Goal: Task Accomplishment & Management: Manage account settings

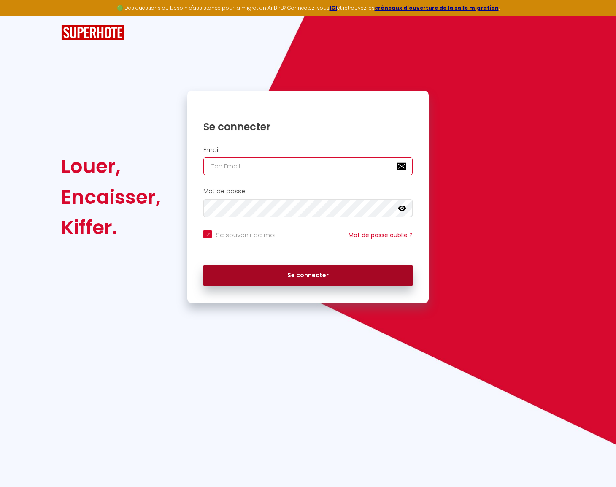
type input "[EMAIL_ADDRESS][DOMAIN_NAME]"
click at [331, 274] on button "Se connecter" at bounding box center [307, 275] width 209 height 21
checkbox input "true"
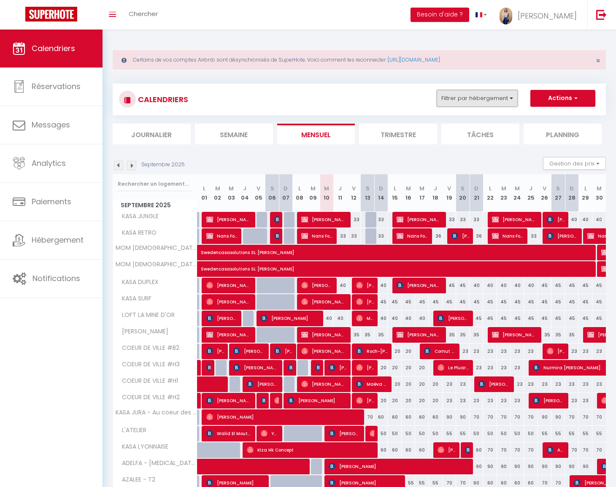
click at [492, 92] on button "Filtrer par hébergement" at bounding box center [477, 98] width 81 height 17
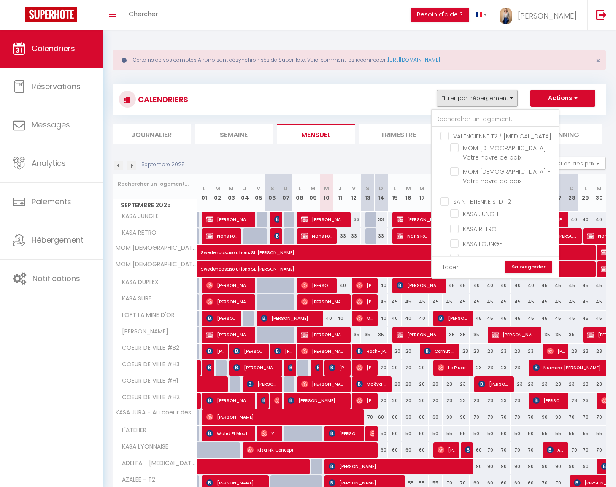
click at [478, 138] on input "VALENCIENNE T2 / T3" at bounding box center [503, 135] width 127 height 8
checkbox input "true"
checkbox input "false"
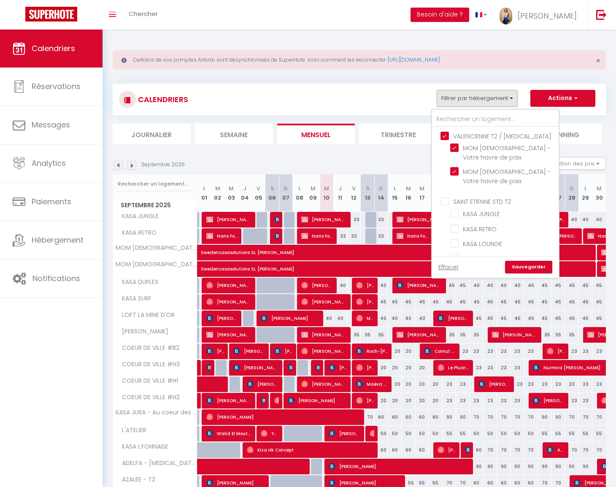
checkbox input "false"
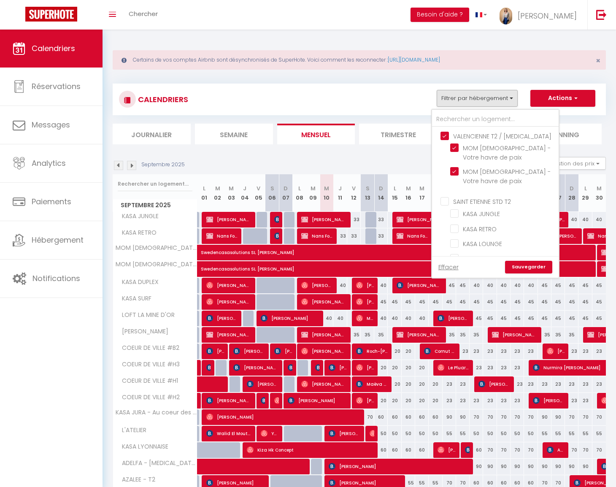
checkbox input "false"
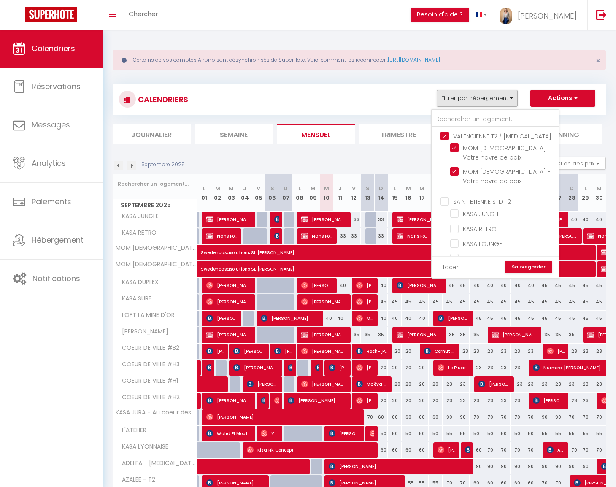
checkbox input "false"
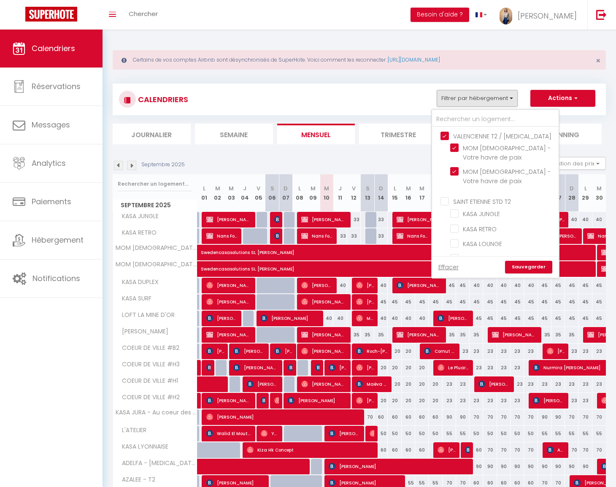
checkbox input "false"
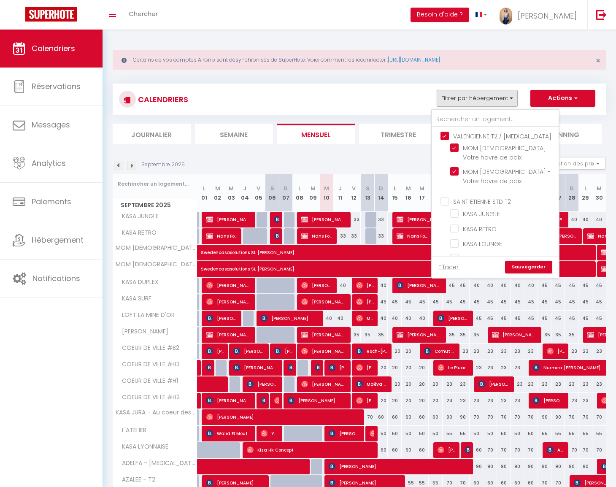
checkbox input "false"
click at [527, 265] on link "Sauvegarder" at bounding box center [528, 267] width 47 height 13
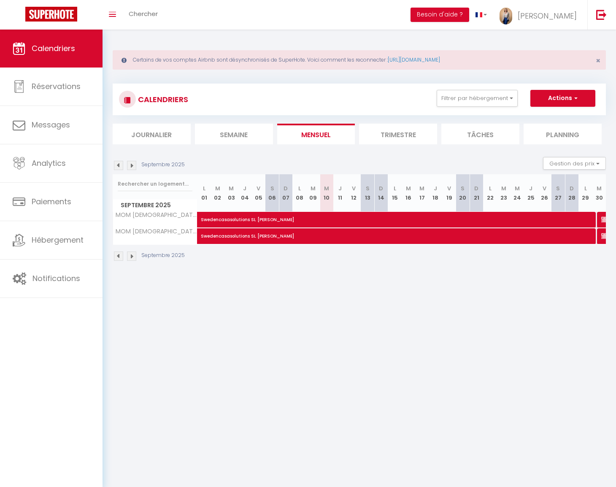
click at [373, 136] on li "Trimestre" at bounding box center [398, 134] width 78 height 21
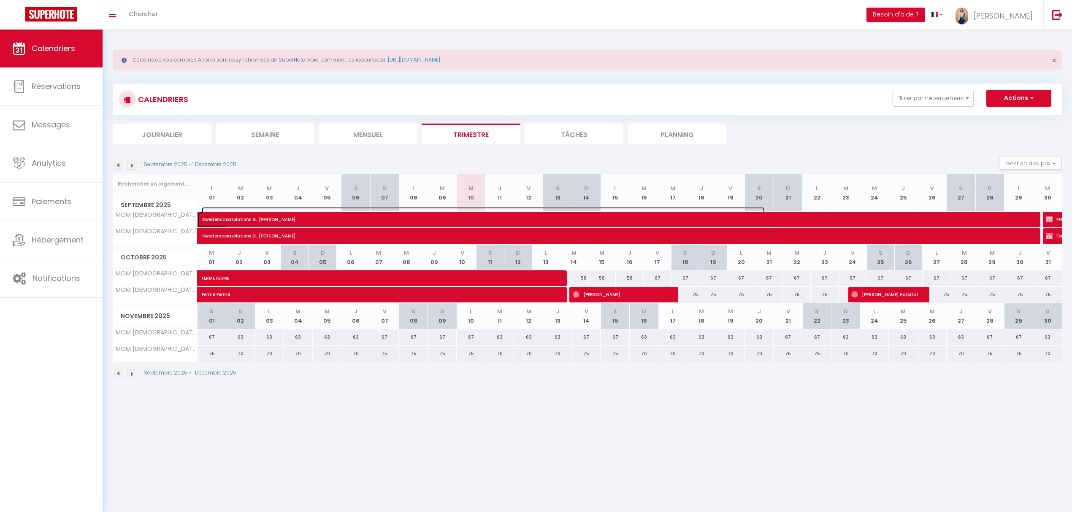
click at [599, 223] on span "Swedencasasolutions SL Patrik Sandberg" at bounding box center [483, 215] width 563 height 16
select select "OK"
select select "KO"
select select "0"
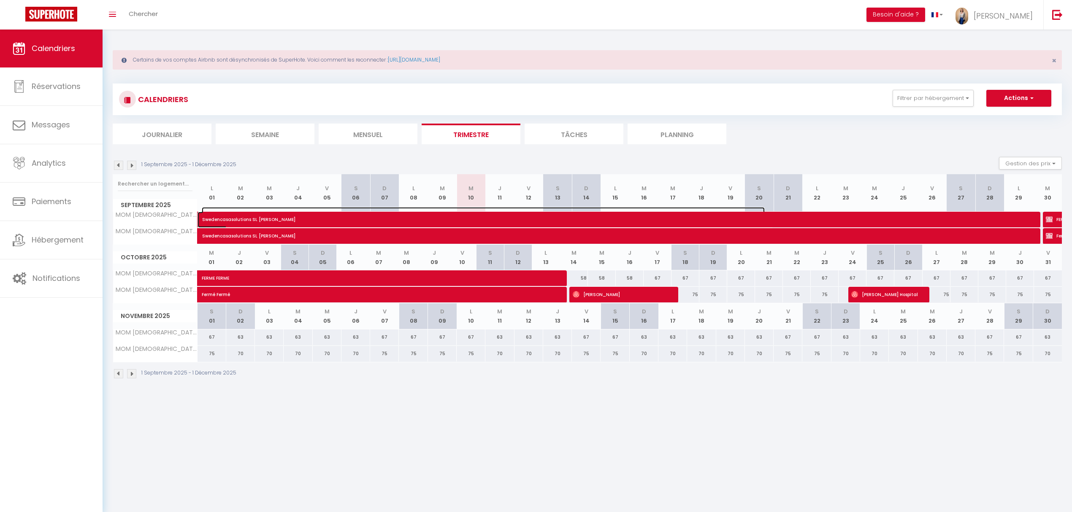
select select "1"
select select
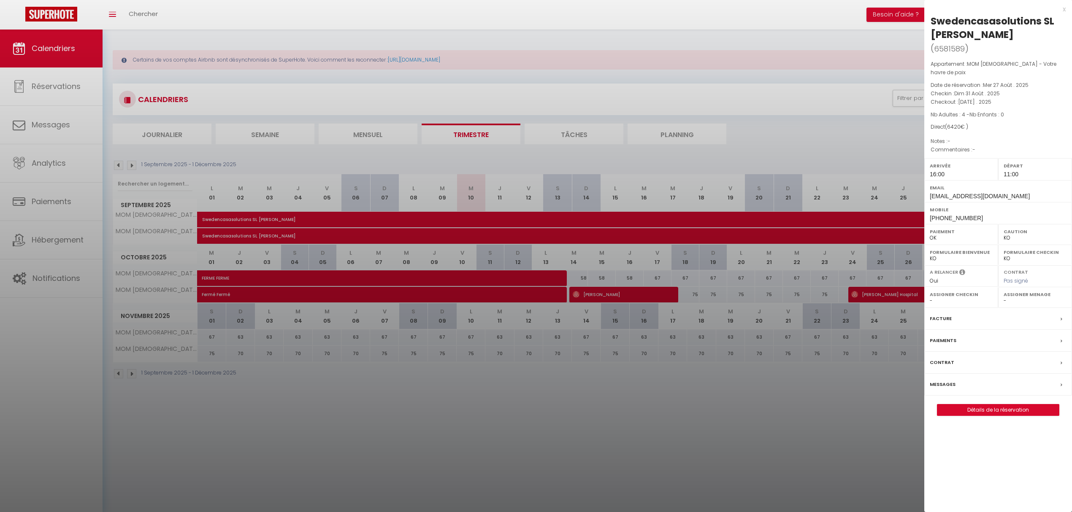
click at [613, 428] on div at bounding box center [536, 256] width 1072 height 512
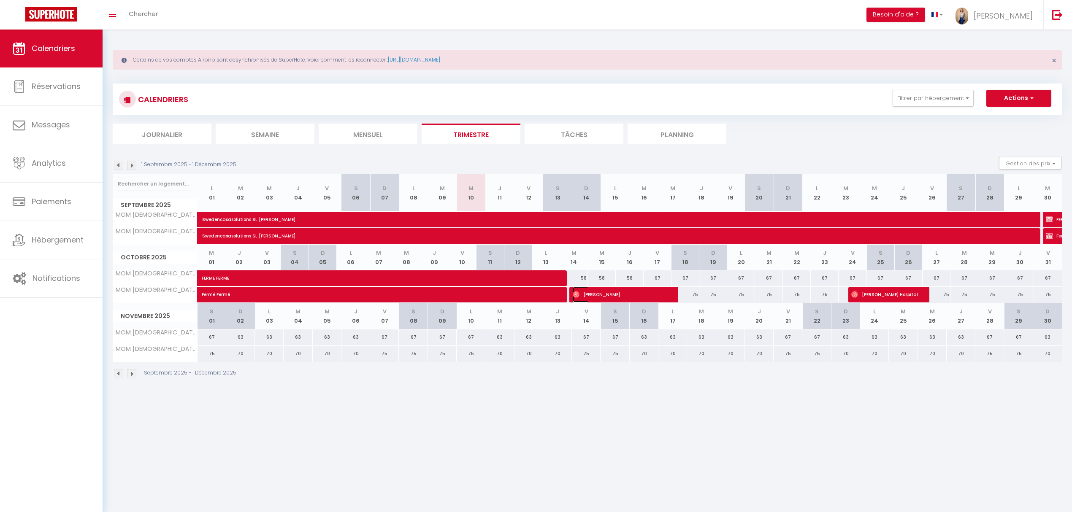
click at [588, 292] on span "Martina Kliewer" at bounding box center [620, 294] width 96 height 16
select select "OK"
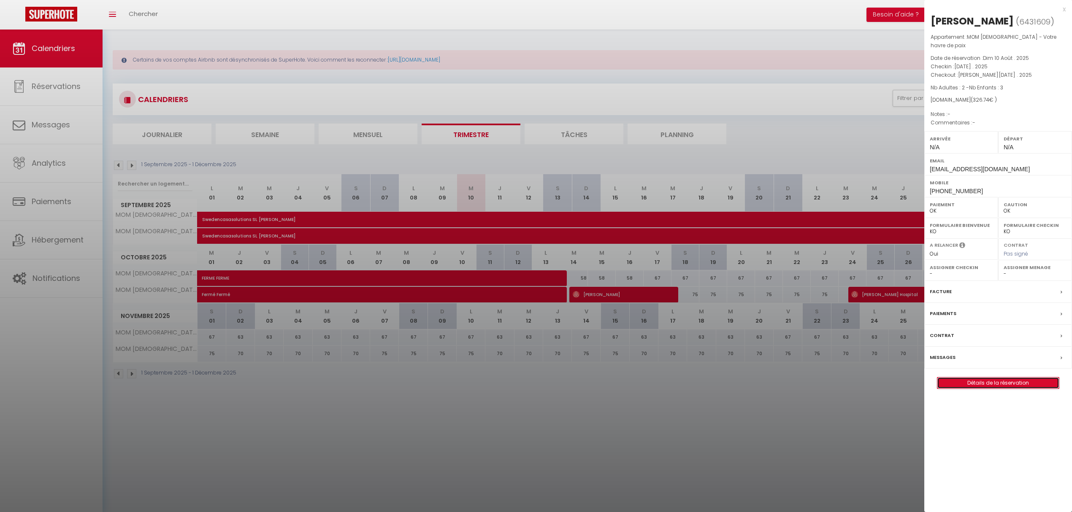
click at [624, 378] on link "Détails de la réservation" at bounding box center [998, 383] width 122 height 11
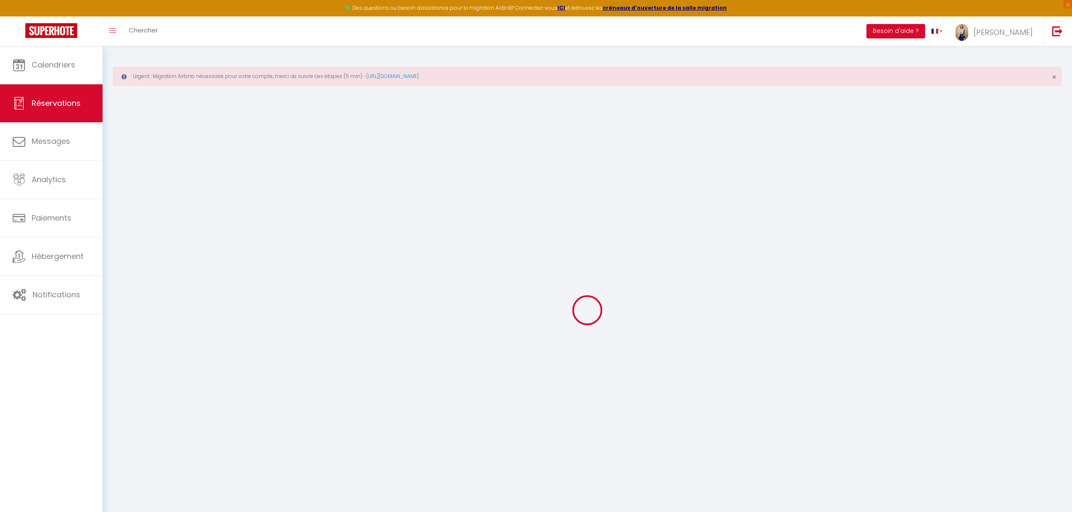
type input "Martina"
type input "Kliewer"
type input "czr9o2rqlzhbvbjlp1zz0fx5o6wi@reply.superhote.com"
type input "+4915253858504"
select select
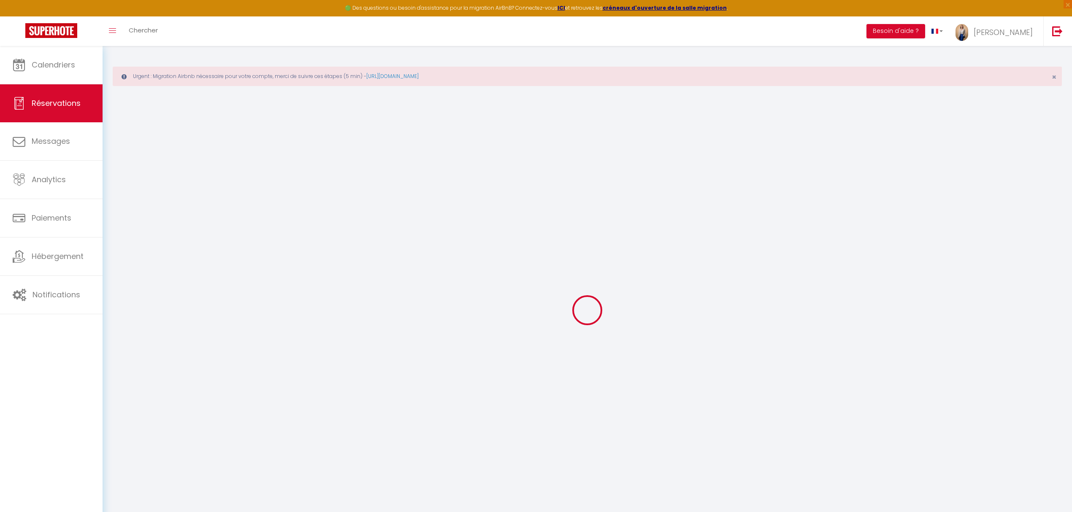
type input "58.14"
select select "5804"
select select "1"
select select
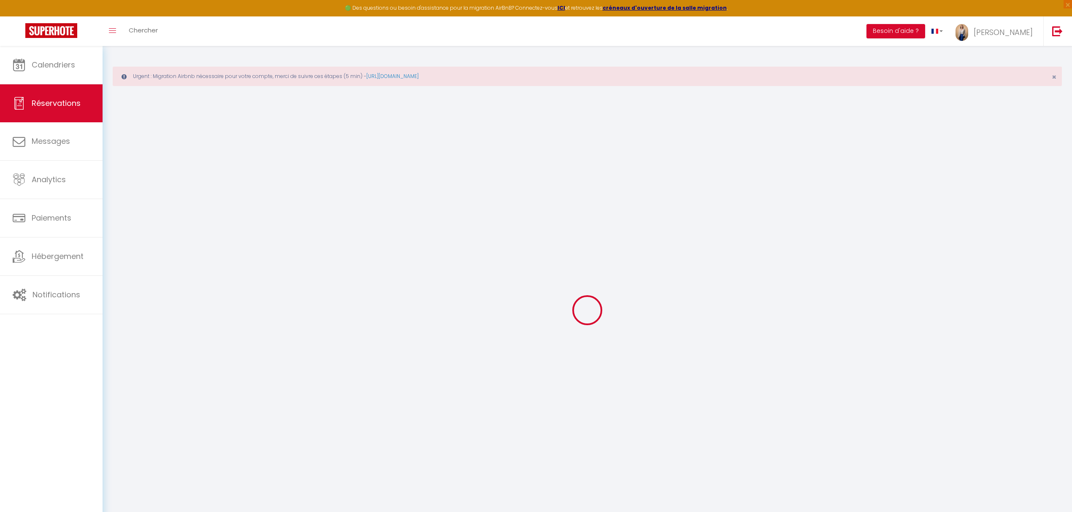
type input "2"
type input "3"
select select "12"
select select
type input "283"
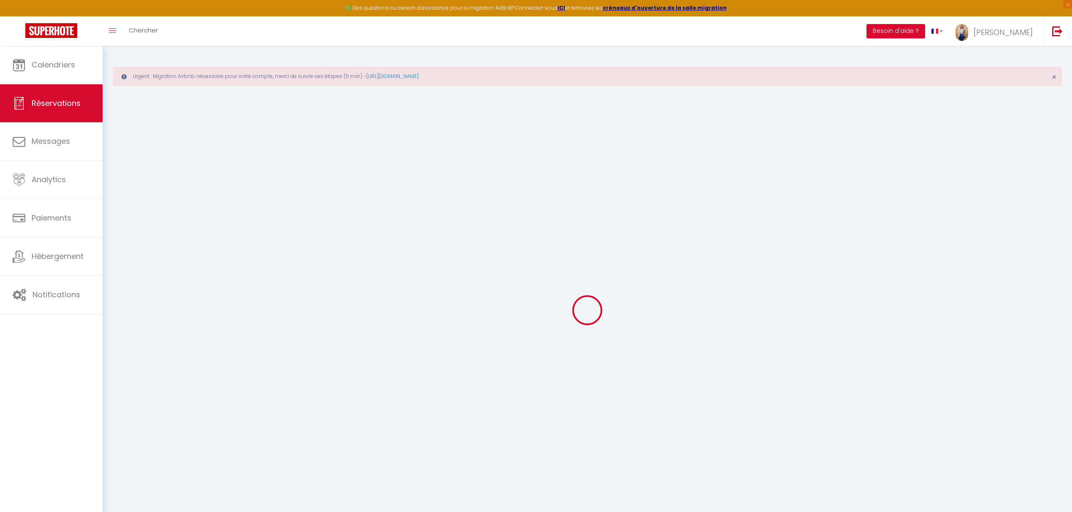
checkbox input "false"
type input "0"
select select "1"
type input "0"
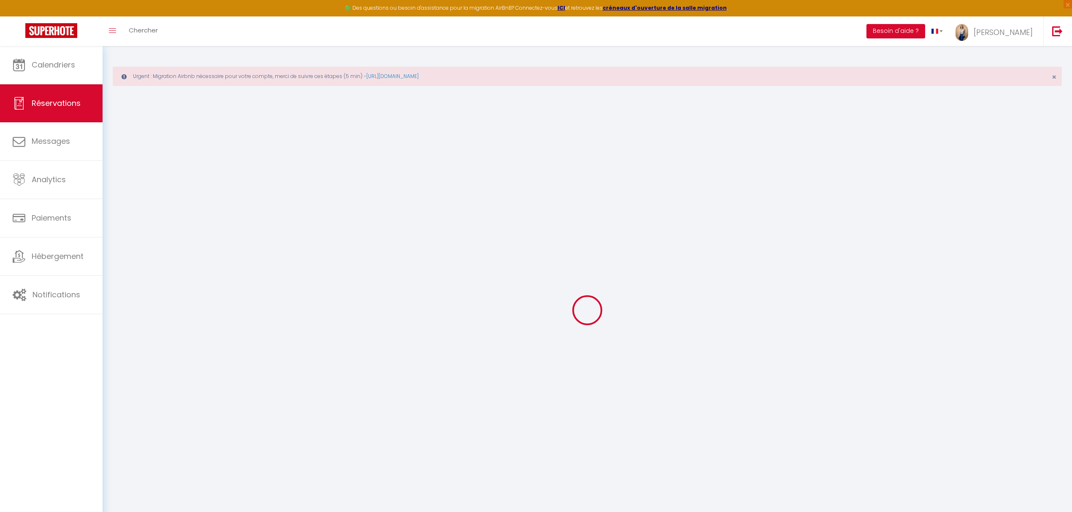
type input "0"
select select
select select "15"
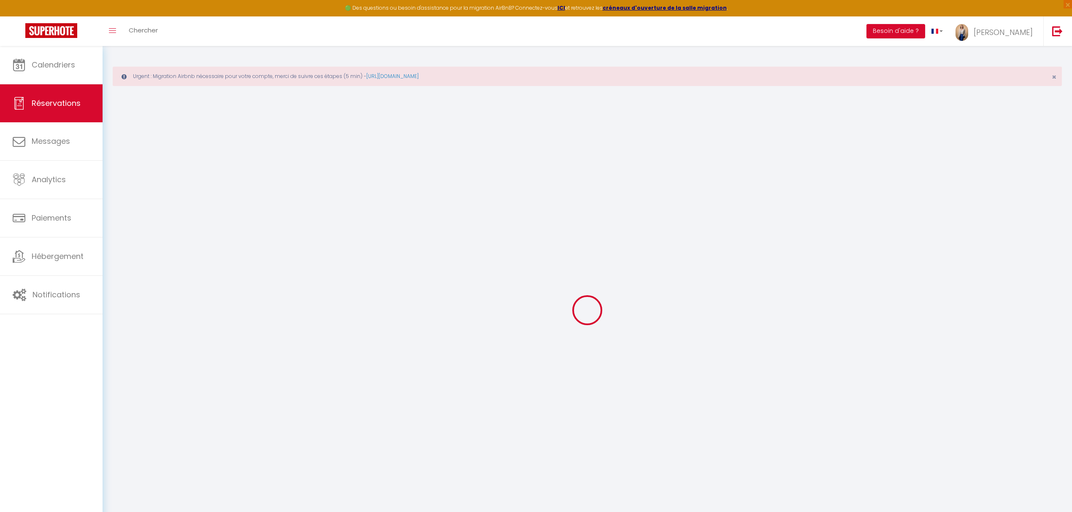
checkbox input "false"
select select
checkbox input "false"
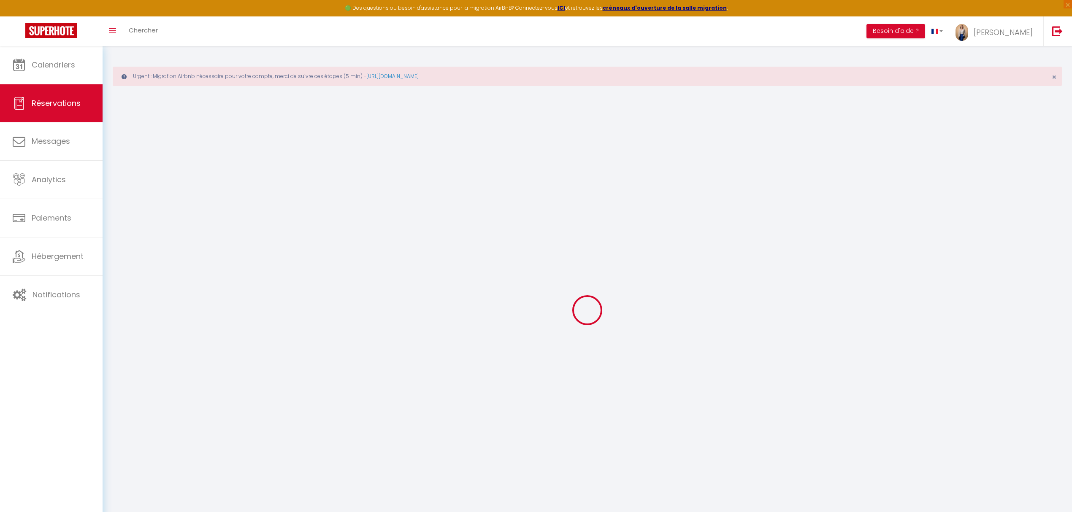
select select
checkbox input "false"
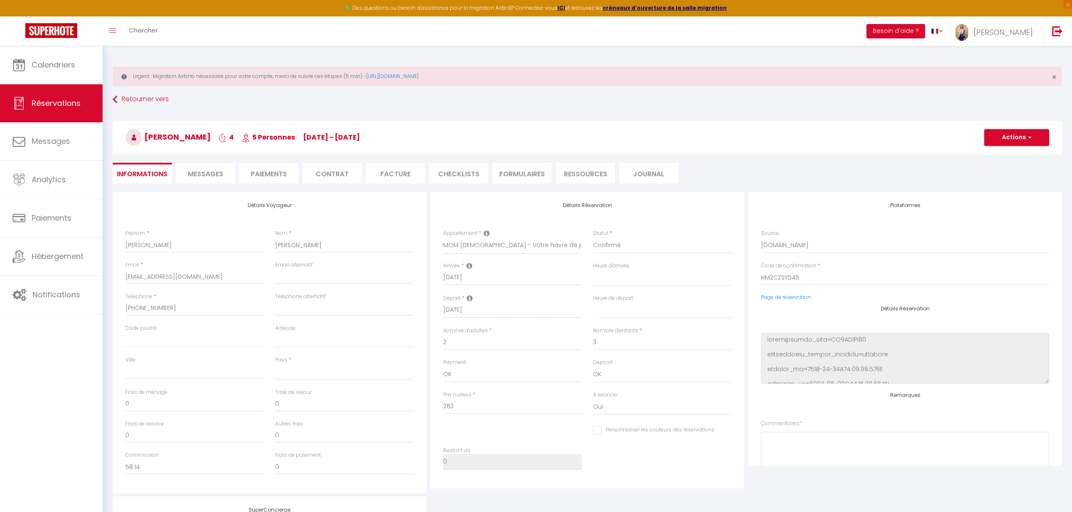
select select
type input "40"
type input "3.74"
select select
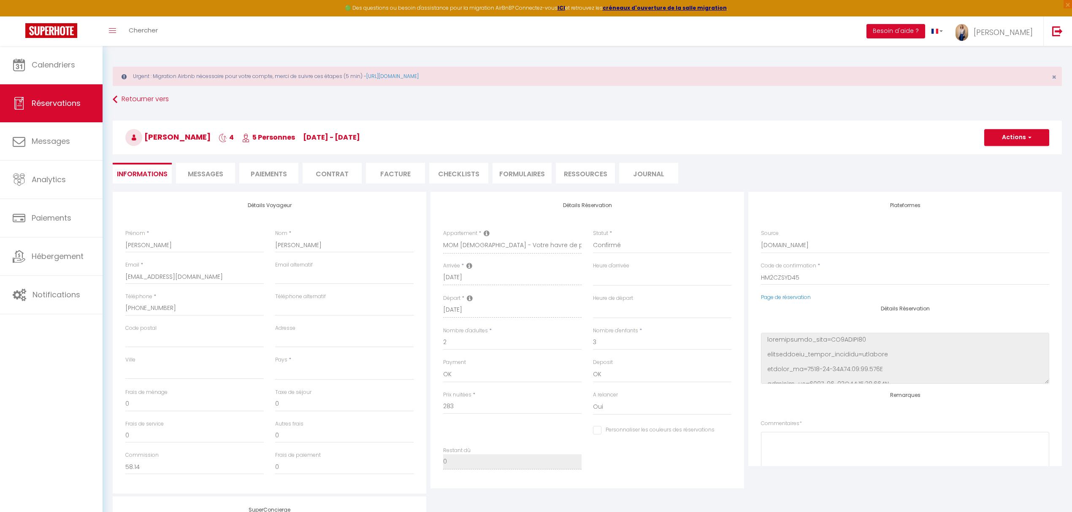
checkbox input "false"
select select
checkbox input "false"
select select
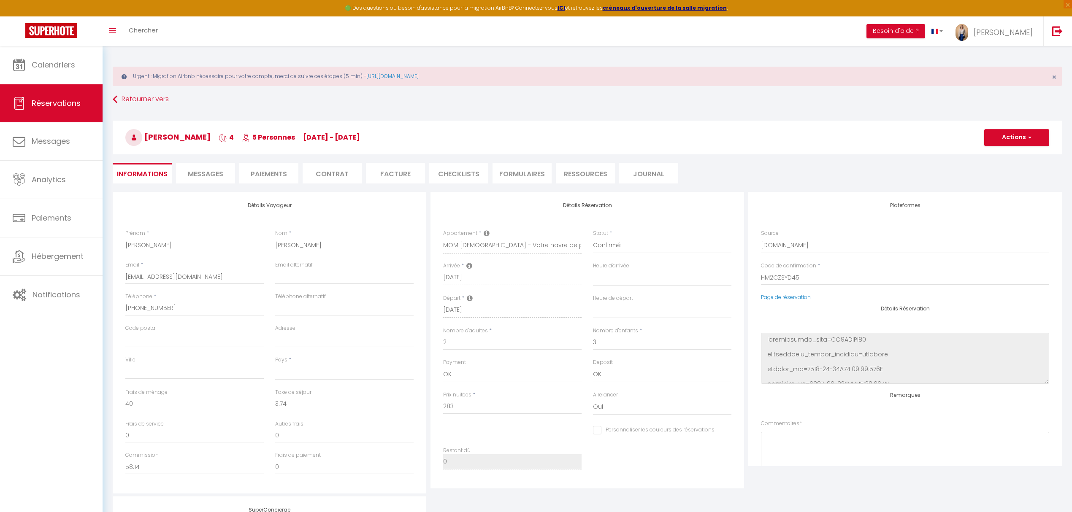
click at [198, 165] on li "Messages" at bounding box center [205, 173] width 59 height 21
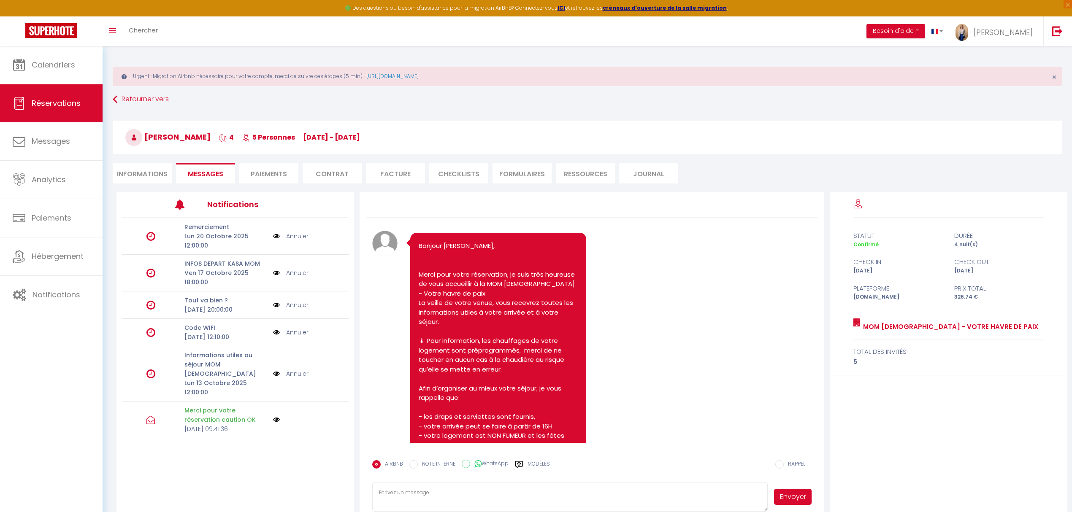
click at [435, 486] on textarea at bounding box center [569, 497] width 395 height 30
type textarea "Bonjour, Je suis désolée de vous informer que nous ne pourrns malheureusement p…"
click at [624, 486] on button "Envoyer" at bounding box center [792, 497] width 37 height 16
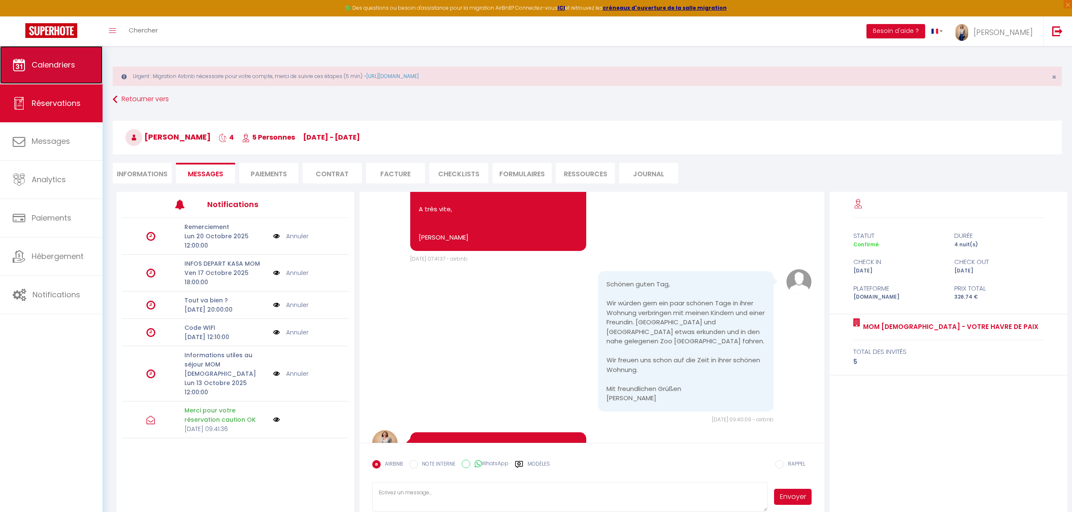
click at [48, 68] on span "Calendriers" at bounding box center [53, 64] width 43 height 11
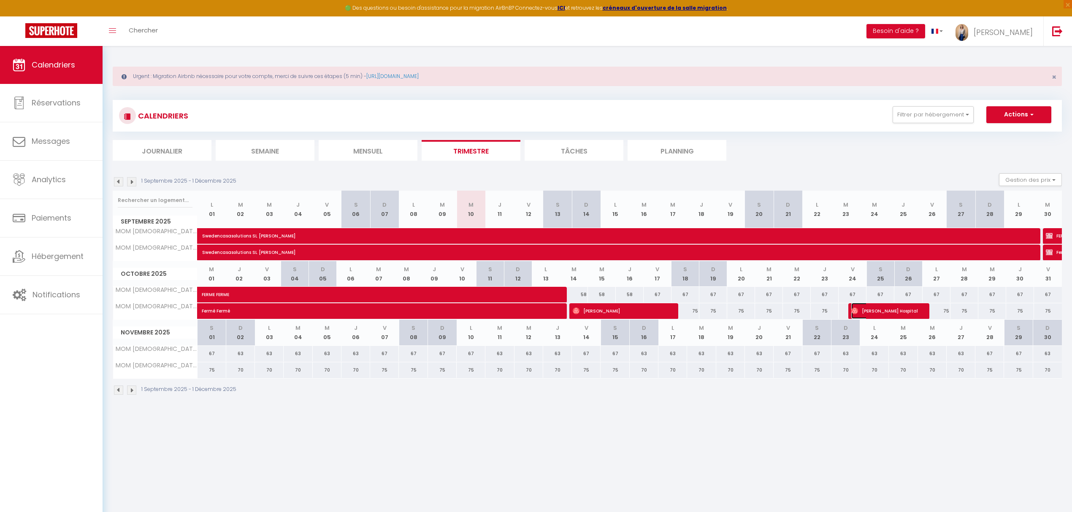
click at [624, 308] on span "Diane Hospital" at bounding box center [884, 311] width 67 height 16
select select "OK"
select select "0"
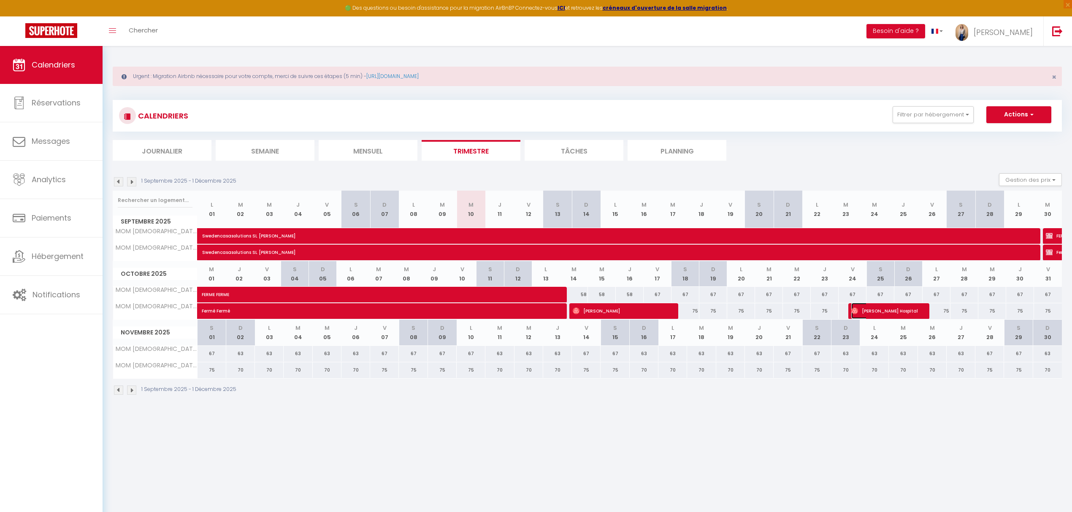
select select "1"
select select
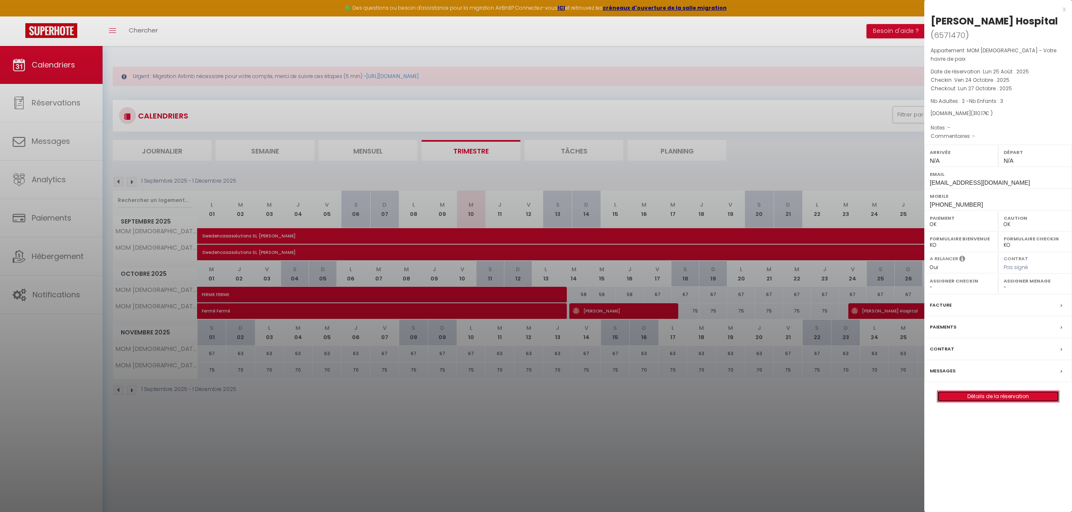
click at [624, 391] on link "Détails de la réservation" at bounding box center [998, 396] width 122 height 11
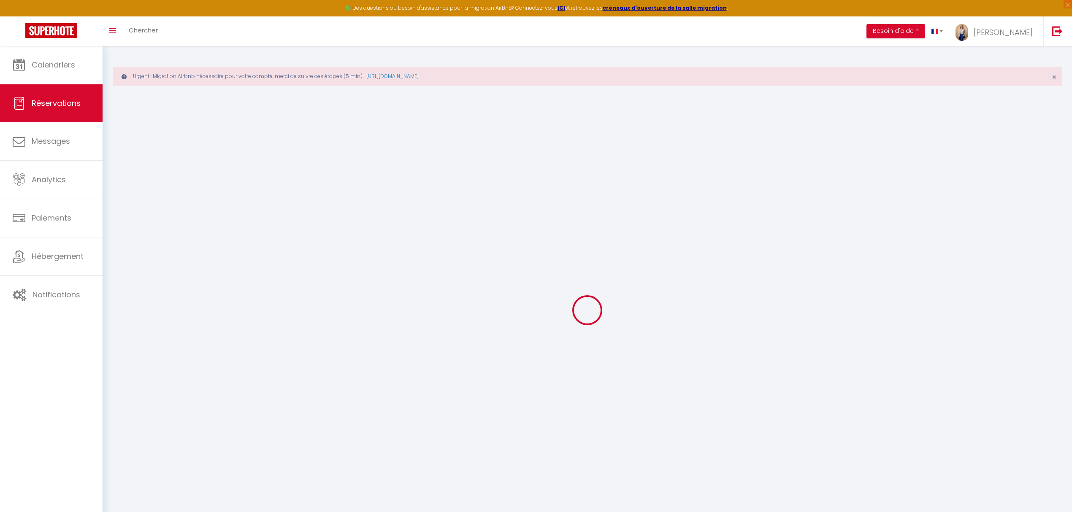
select select
checkbox input "false"
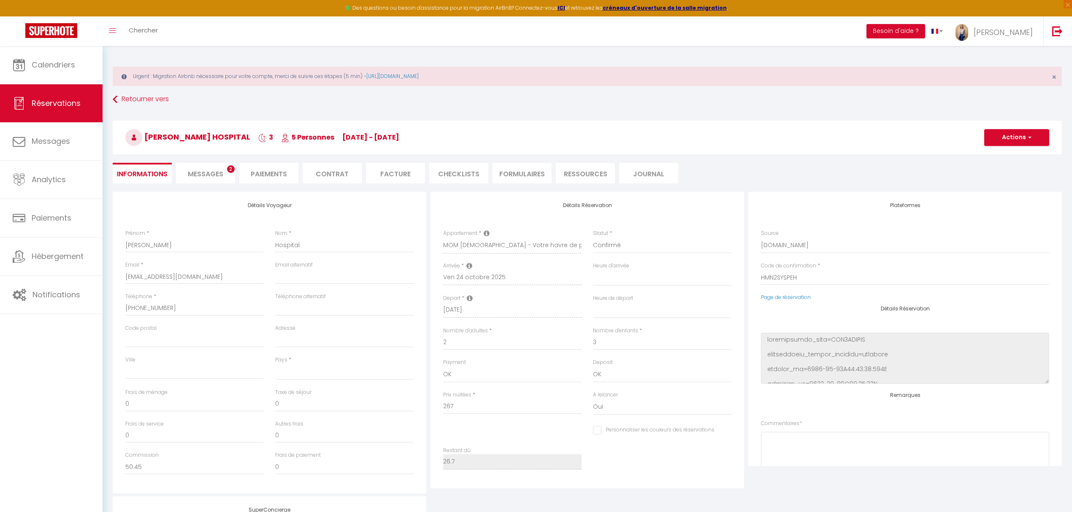
select select
type input "40"
type input "3.17"
select select
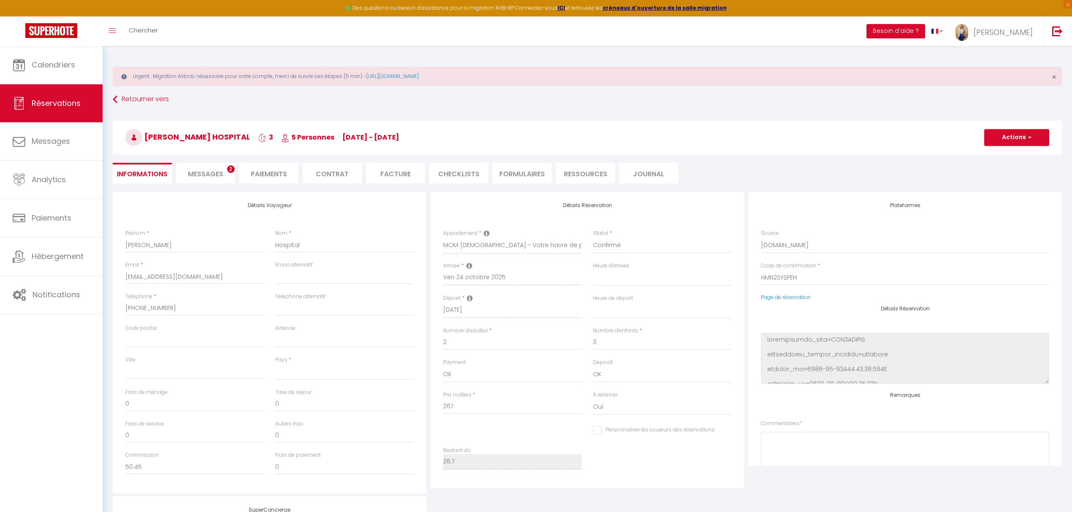
checkbox input "false"
select select
checkbox input "false"
select select
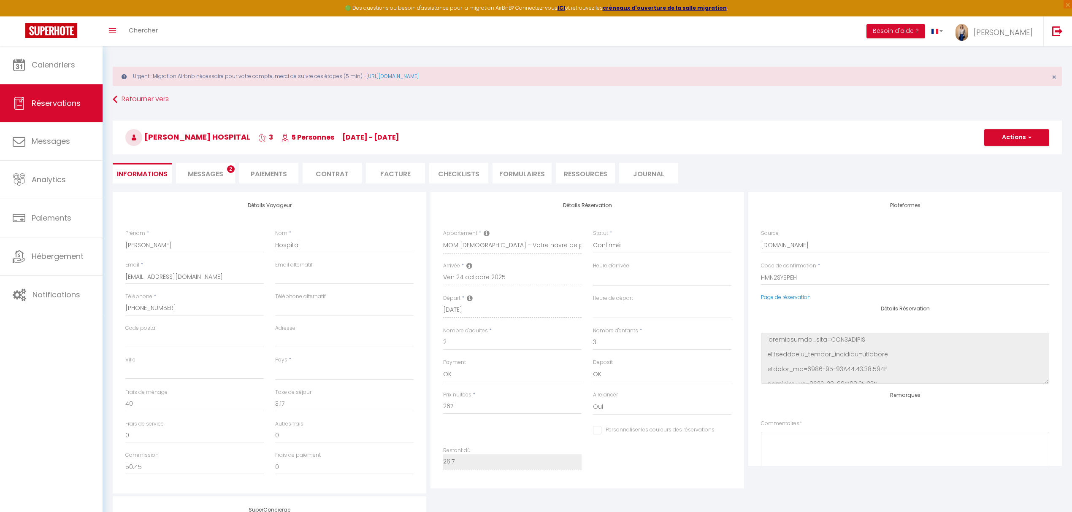
click at [215, 169] on li "Messages 2" at bounding box center [205, 173] width 59 height 21
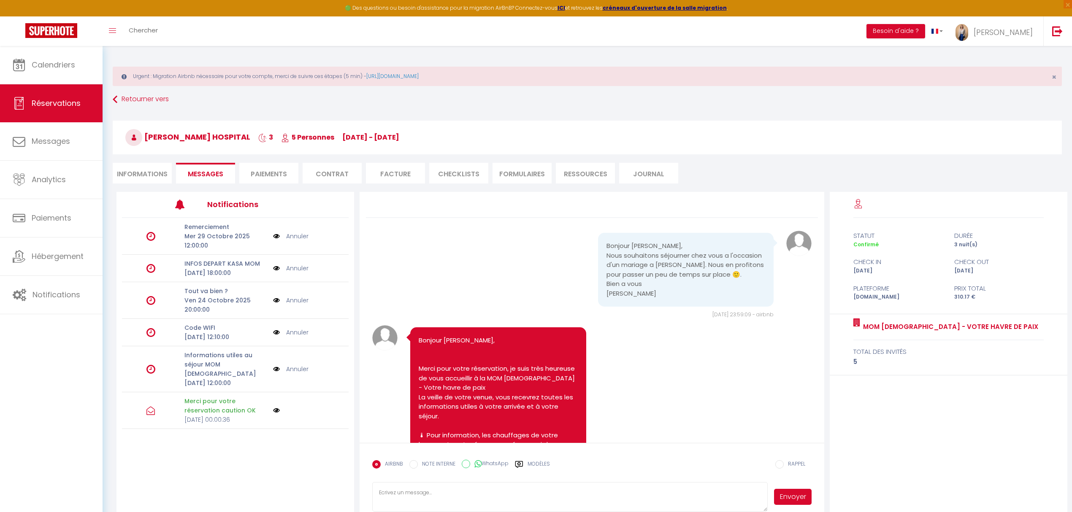
click at [488, 486] on textarea at bounding box center [569, 497] width 395 height 30
paste textarea "Bonjour, Je suis désolée de vous informer que nous ne pourrns malheureusement p…"
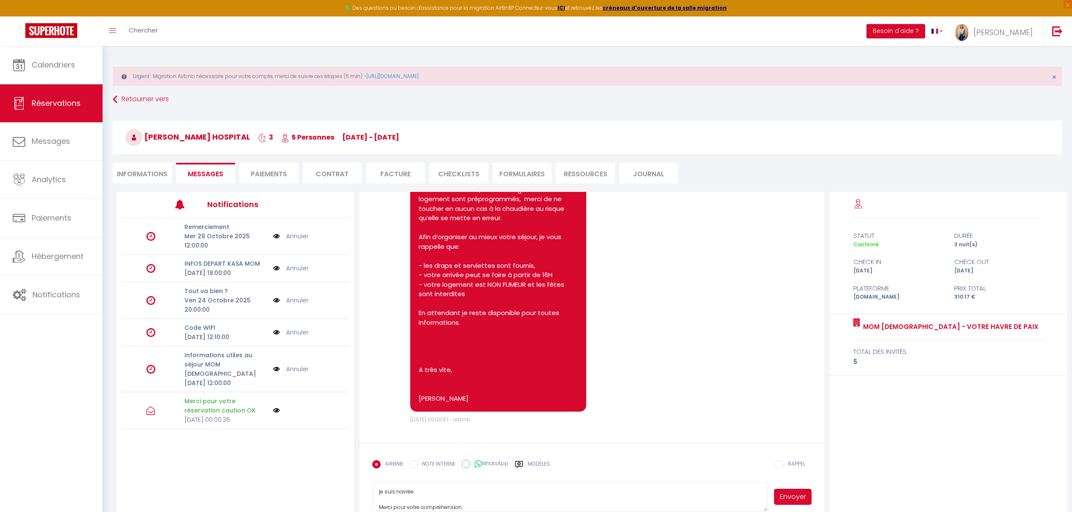
type textarea "Bonjour, Je suis désolée de vous informer que nous ne pourrns malheureusement p…"
click at [624, 486] on button "Envoyer" at bounding box center [792, 497] width 37 height 16
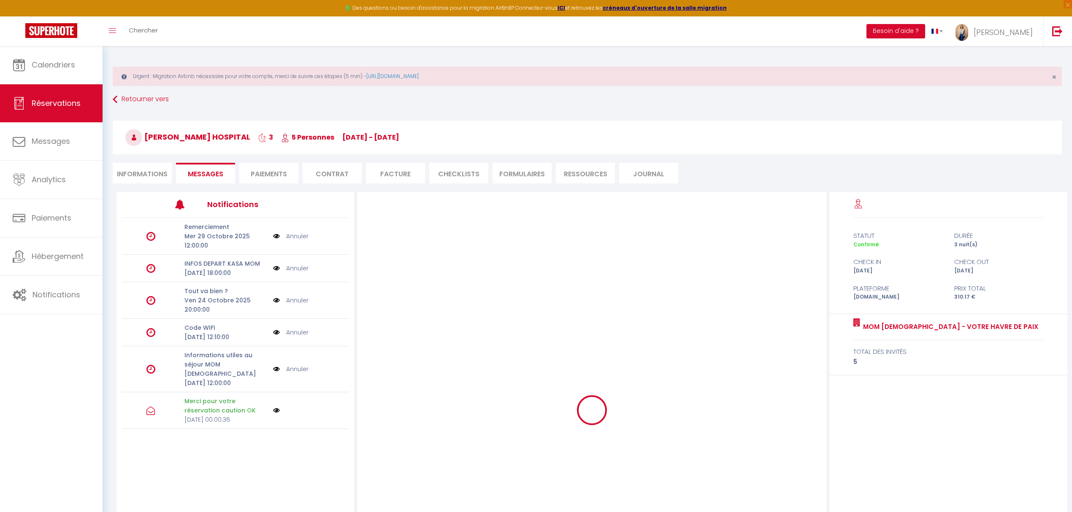
scroll to position [0, 0]
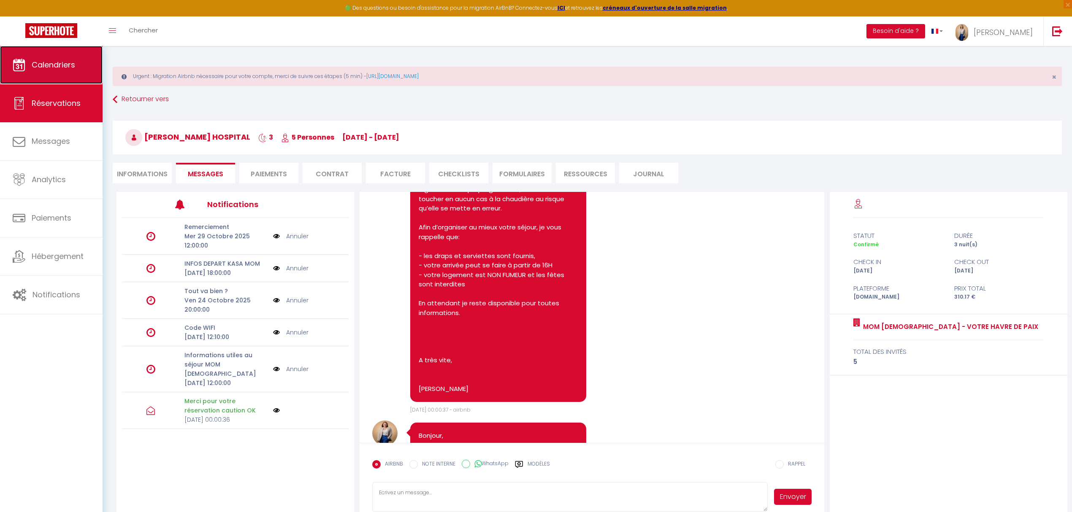
click at [68, 75] on link "Calendriers" at bounding box center [51, 65] width 103 height 38
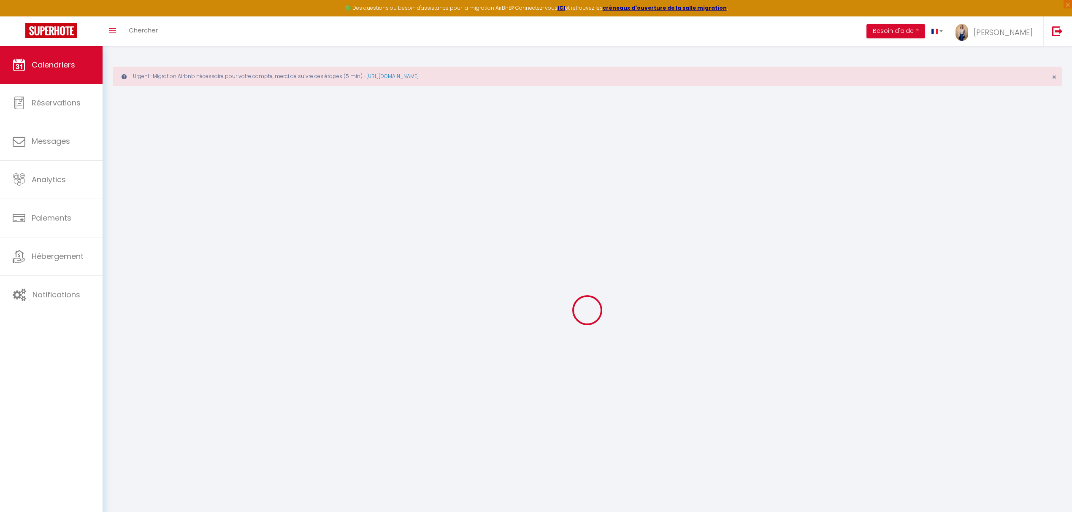
select select
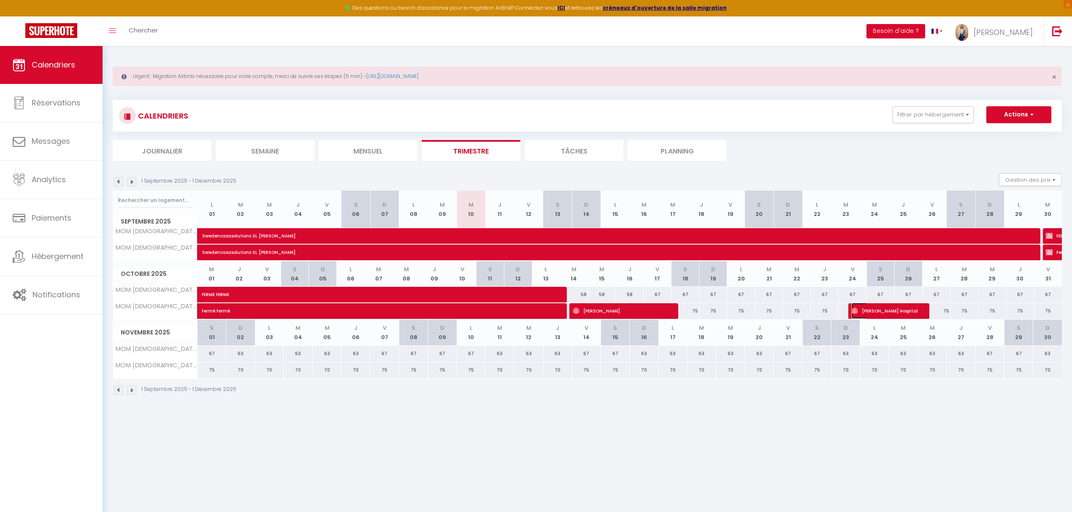
click at [624, 319] on span "Diane Hospital" at bounding box center [884, 311] width 67 height 16
select select "OK"
select select "0"
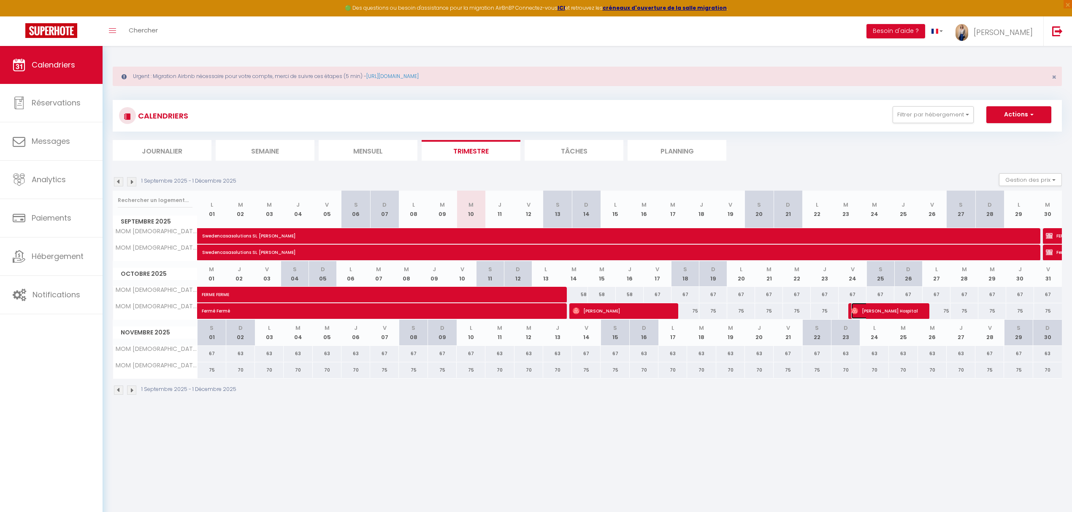
select select "1"
select select
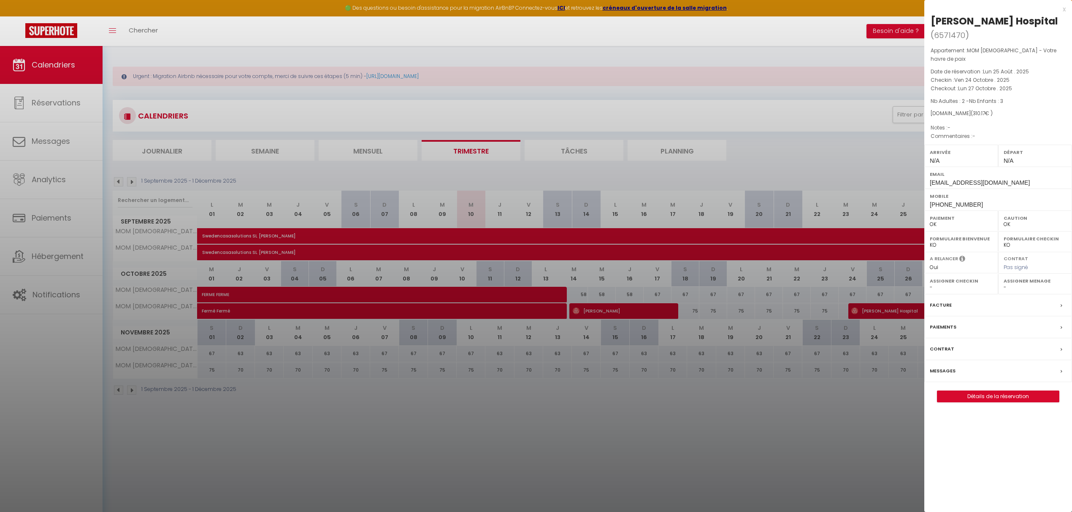
click at [624, 367] on label "Messages" at bounding box center [942, 371] width 26 height 9
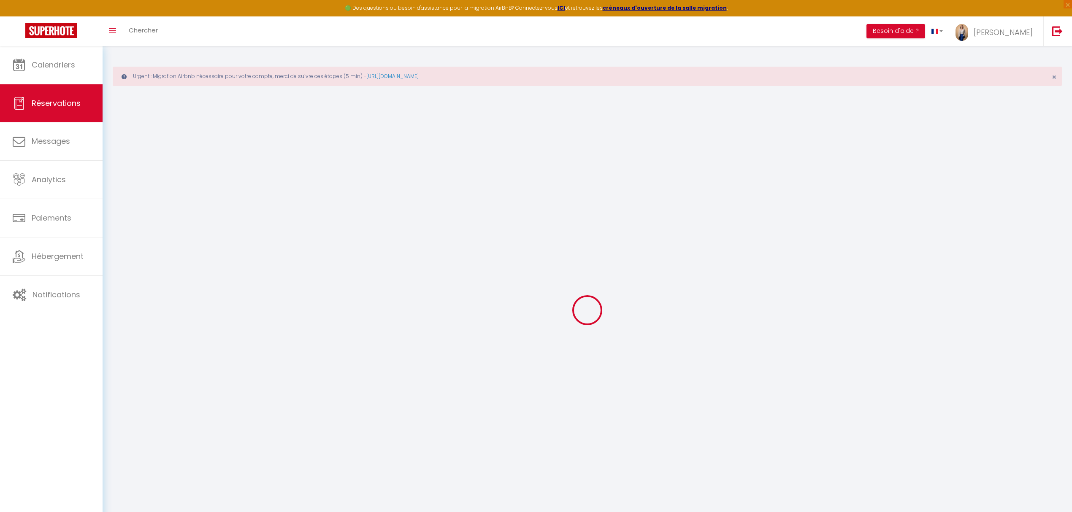
type input "Diane"
type input "Hospital"
type input "wpdovbiblbut925psth9d1uwmkse@reply.superhote.com"
type input "+33661250385"
select select
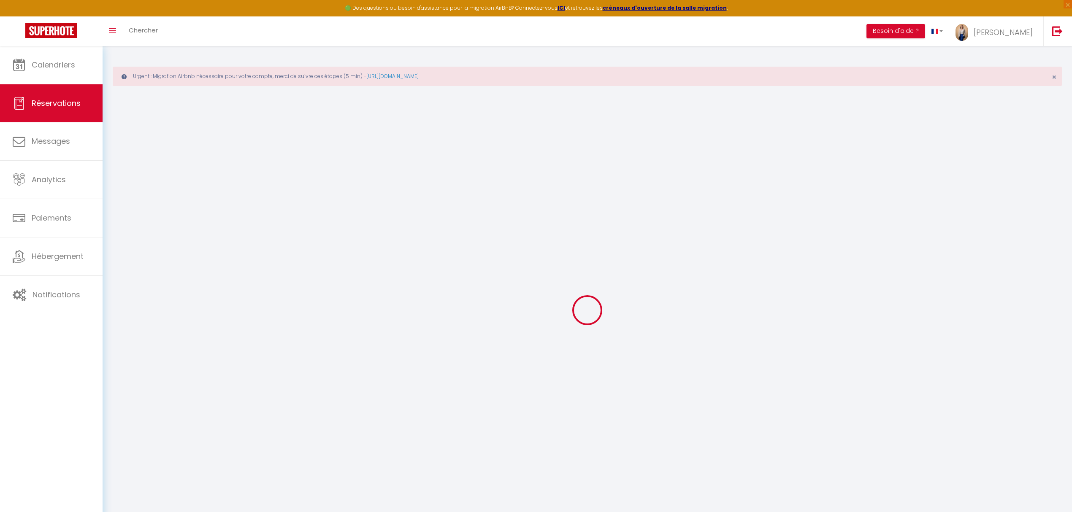
type input "50.45"
select select "5804"
select select "1"
select select
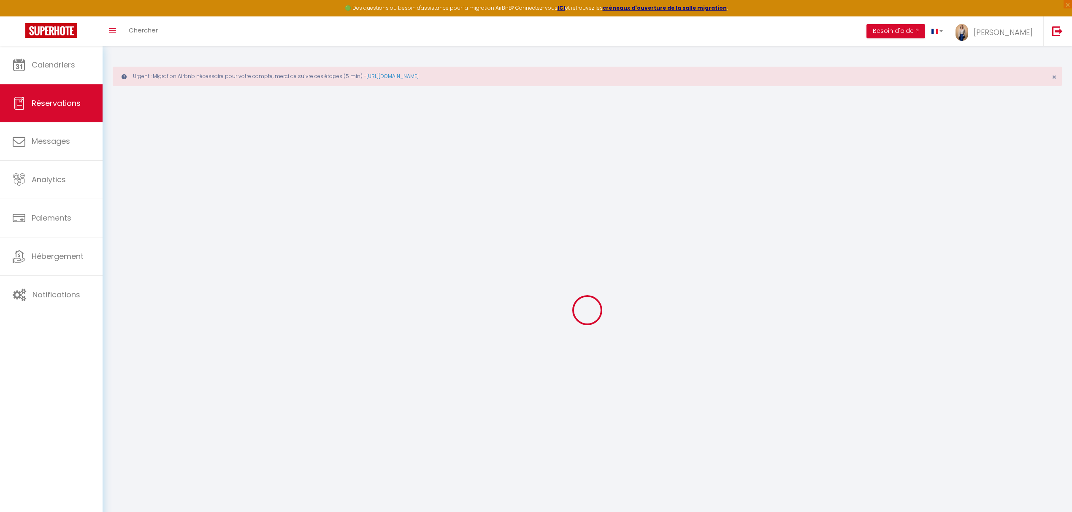
type input "2"
type input "3"
select select "12"
select select
type input "267"
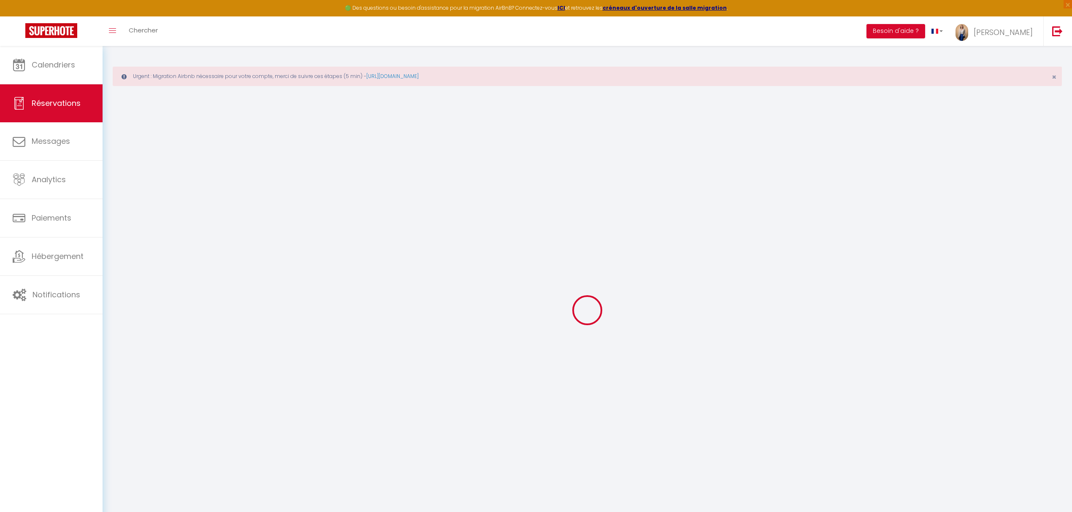
checkbox input "false"
type input "26.7"
select select "1"
type input "0"
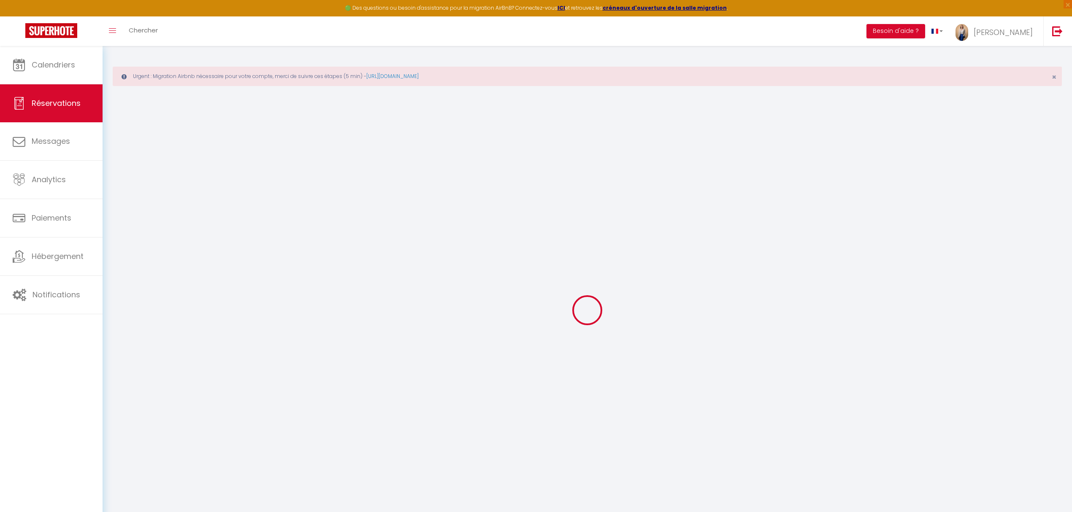
type input "0"
select select
select select "15"
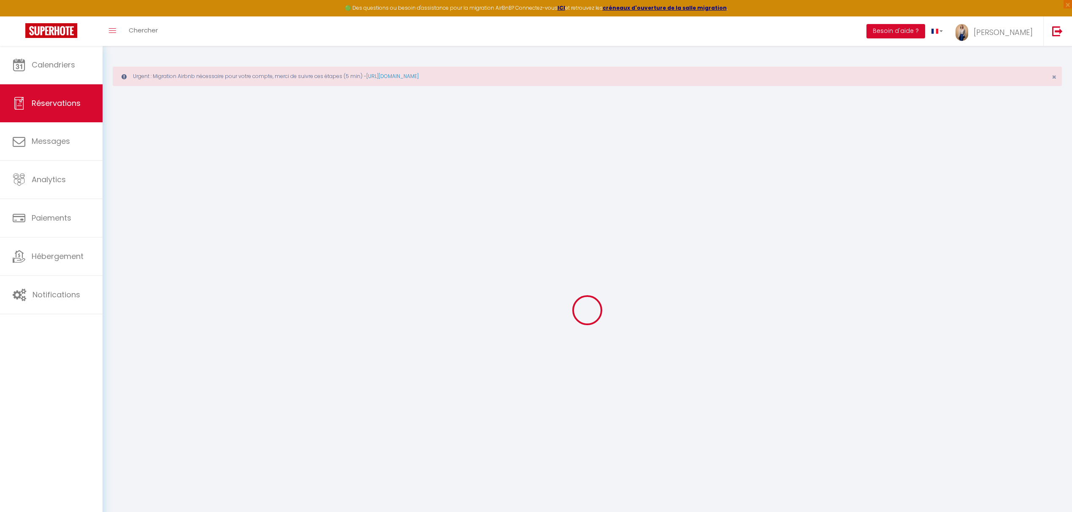
checkbox input "false"
select select
checkbox input "false"
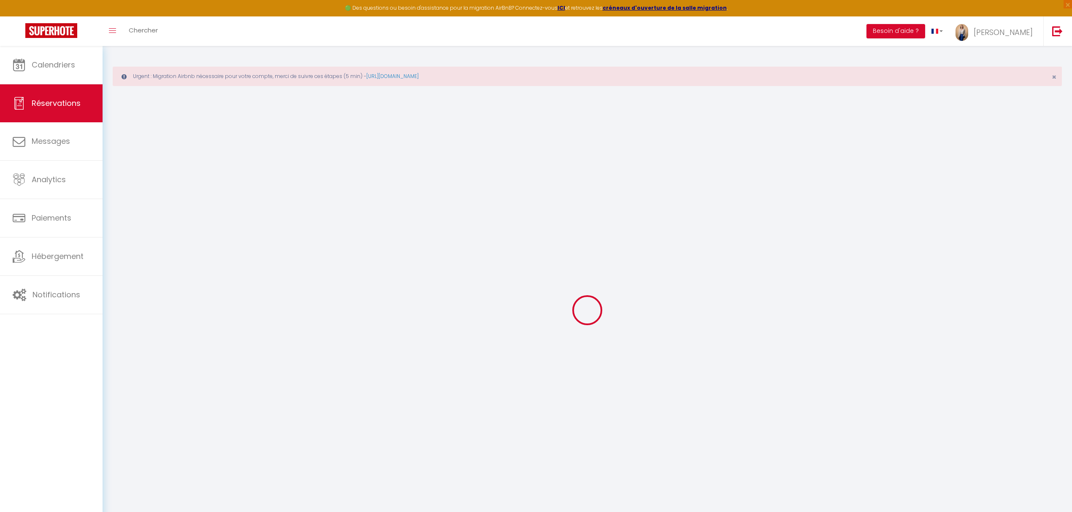
select select
checkbox input "false"
select select
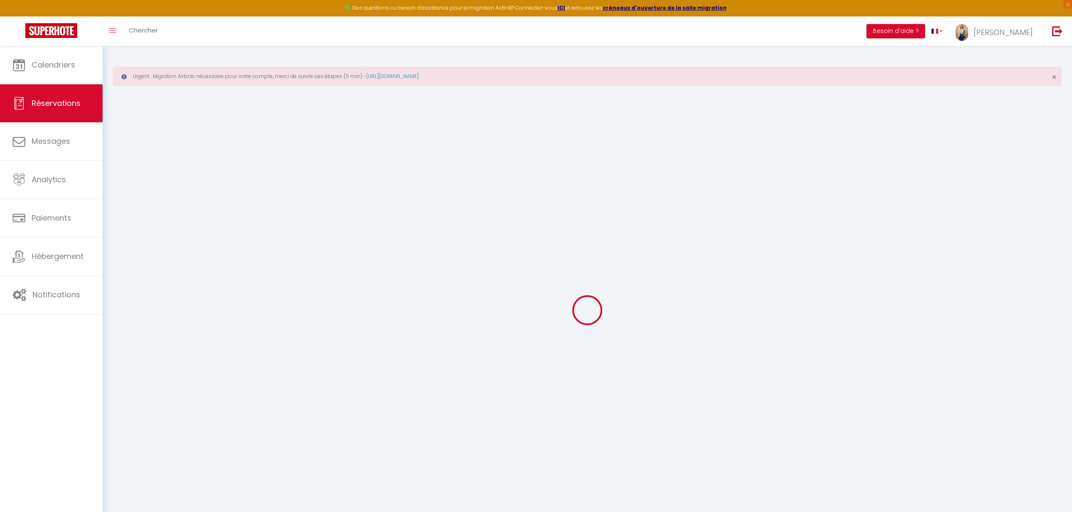
select select
checkbox input "false"
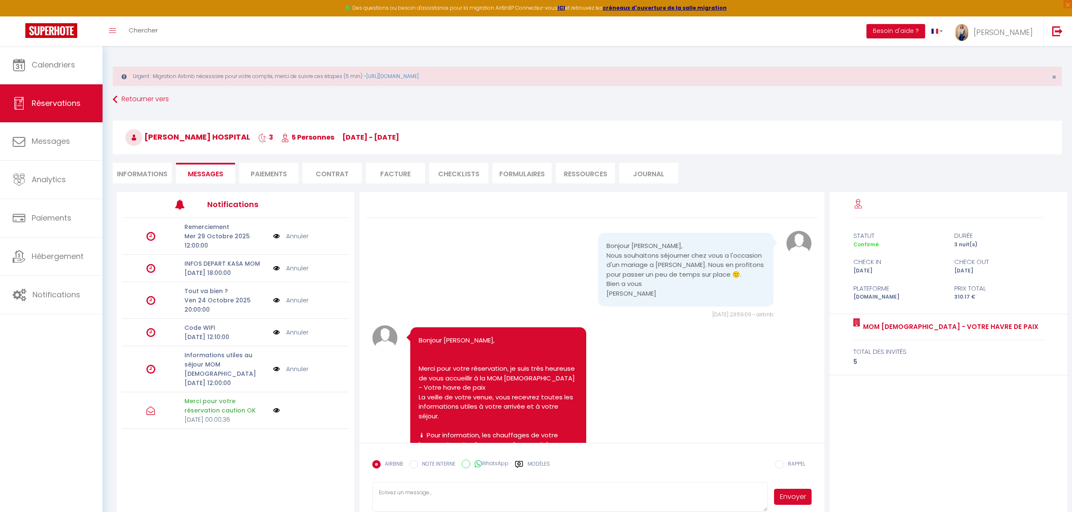
scroll to position [444, 0]
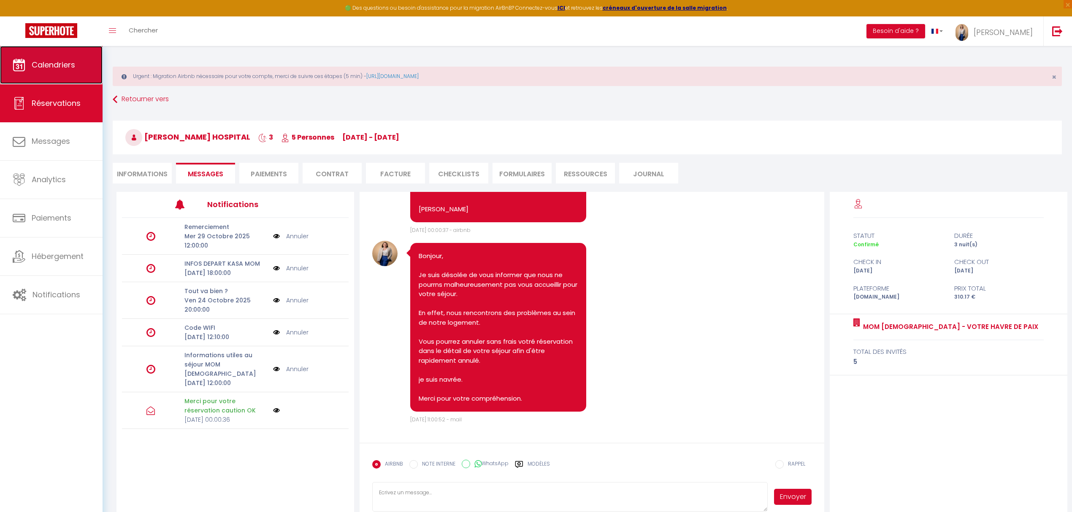
click at [59, 63] on span "Calendriers" at bounding box center [53, 64] width 43 height 11
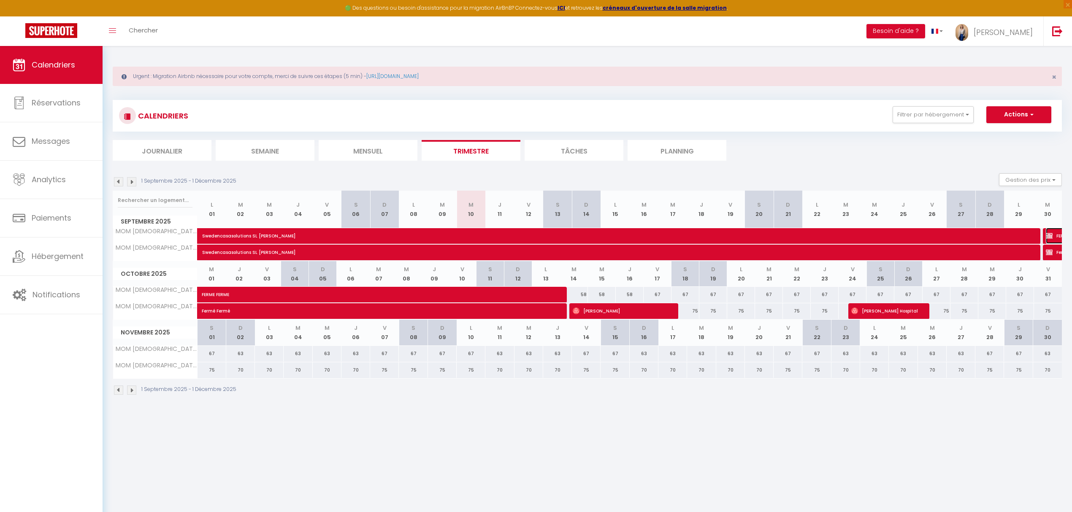
select select "KO"
select select "0"
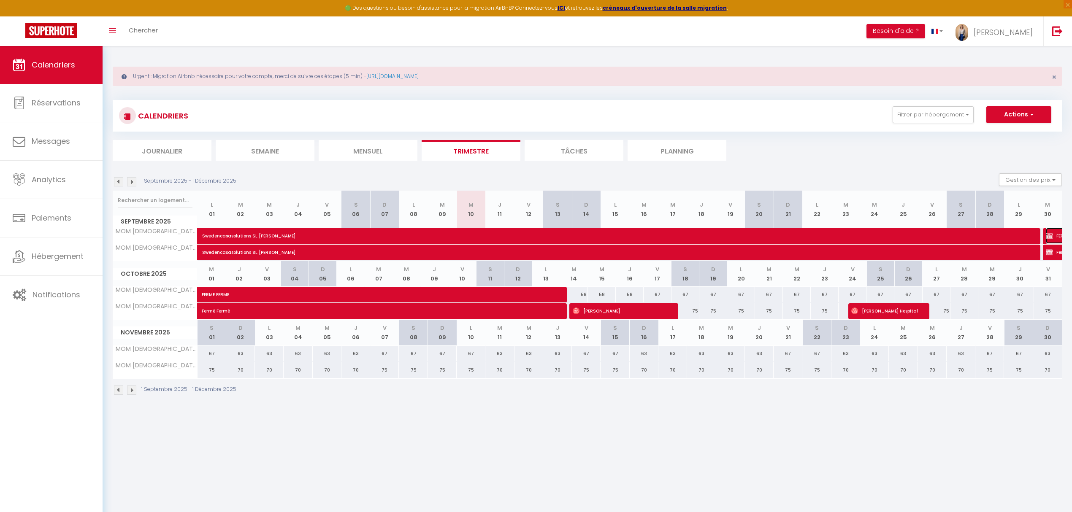
select select "1"
select select
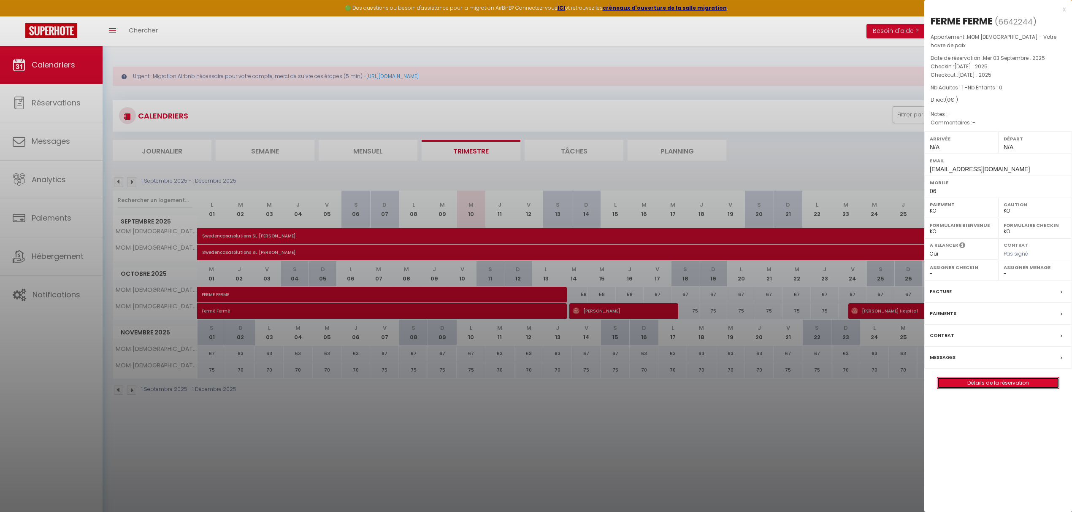
click at [624, 378] on link "Détails de la réservation" at bounding box center [998, 383] width 122 height 11
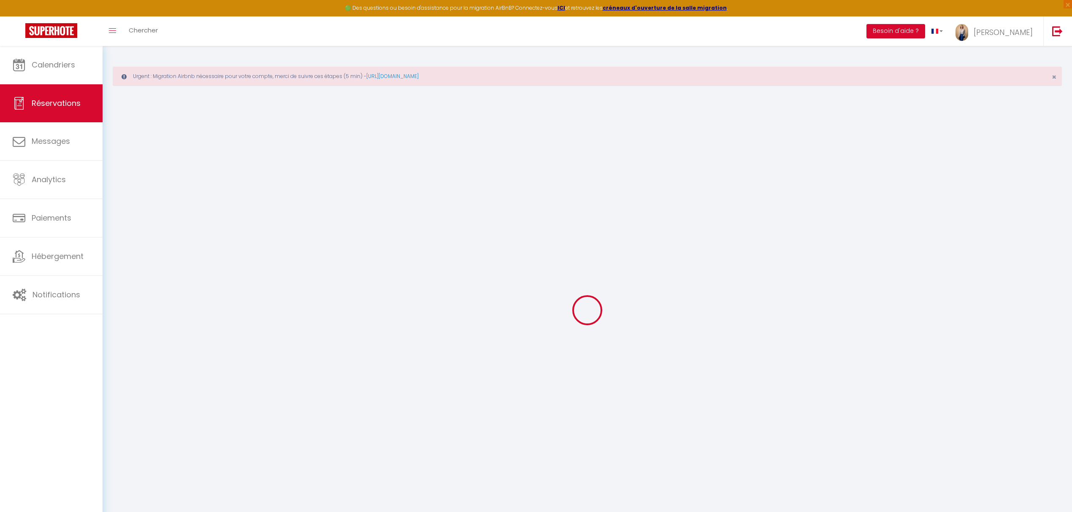
select select
checkbox input "false"
select select
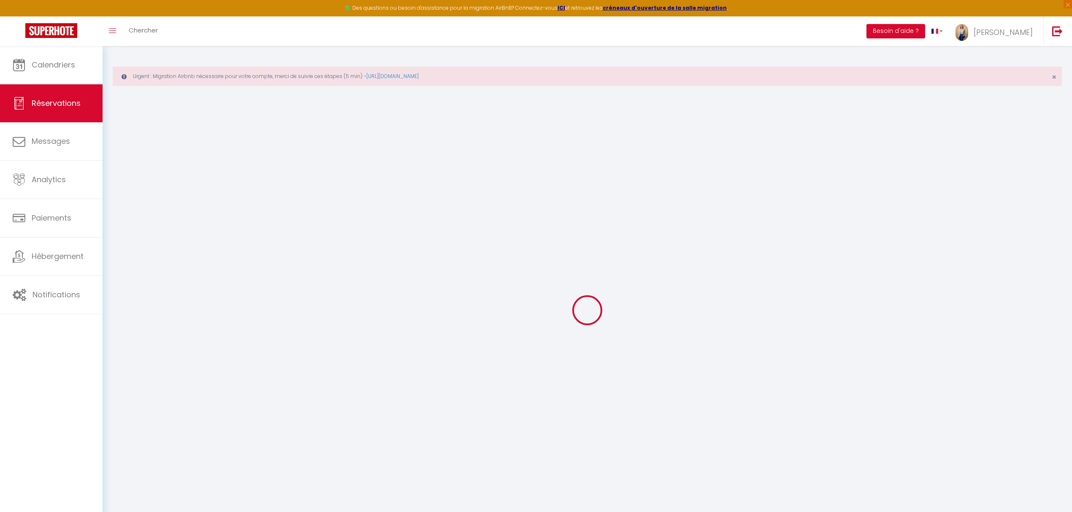
checkbox input "false"
select select
checkbox input "false"
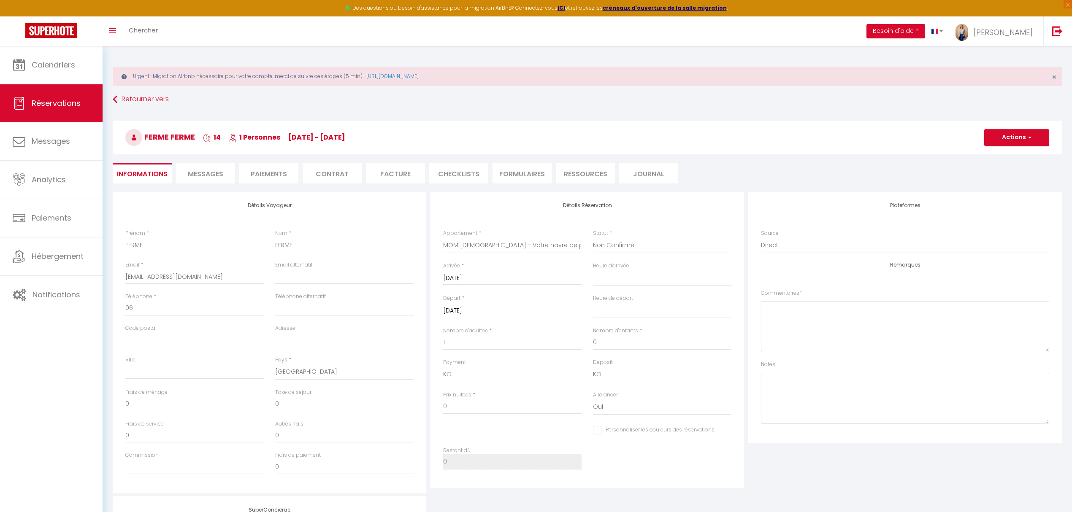
select select
checkbox input "false"
select select
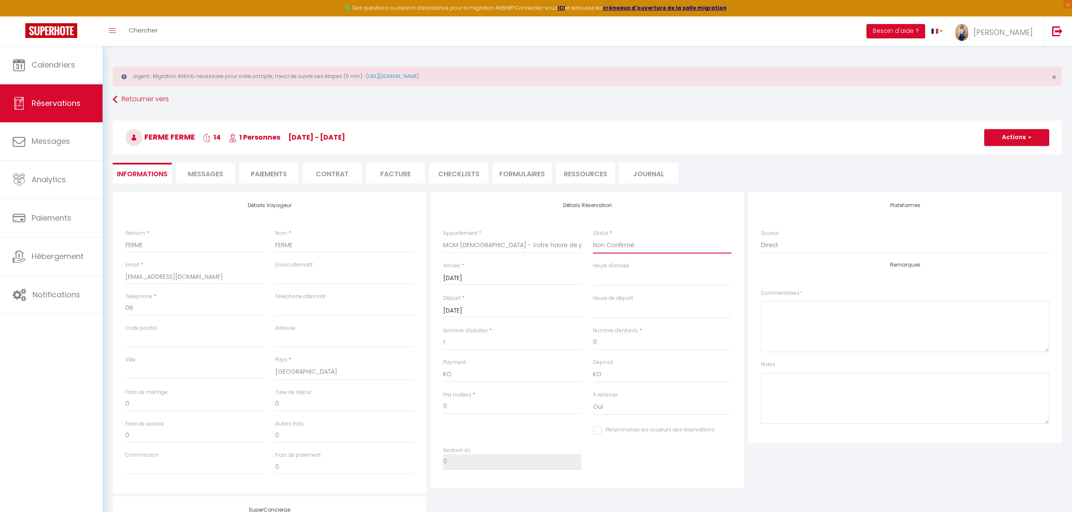
click at [624, 240] on select "Confirmé Non Confirmé Annulé Annulé par le voyageur No Show Request" at bounding box center [662, 246] width 138 height 16
select select "0"
click at [593, 238] on select "Confirmé Non Confirmé Annulé Annulé par le voyageur No Show Request" at bounding box center [662, 246] width 138 height 16
select select
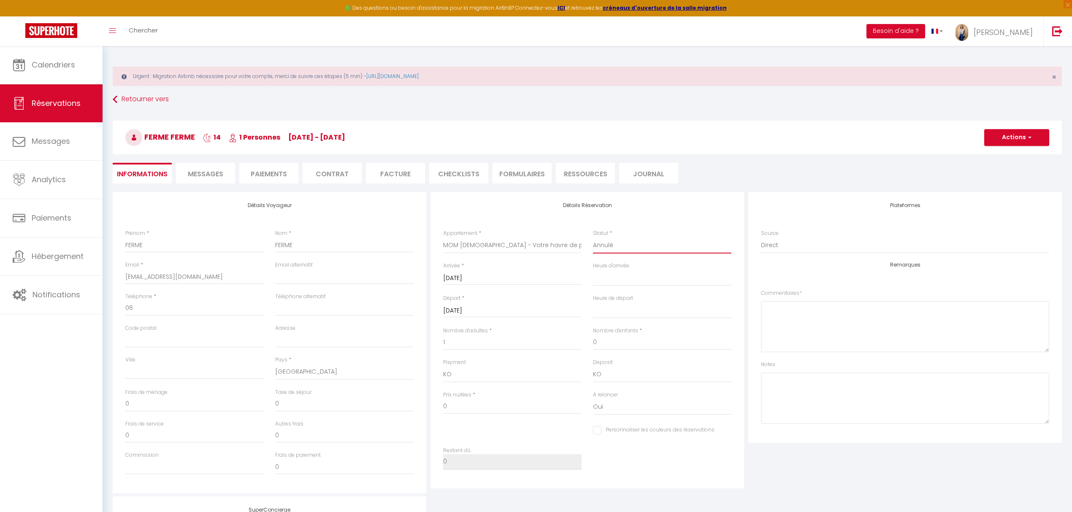
checkbox input "false"
click at [624, 130] on button "Actions" at bounding box center [1016, 137] width 65 height 17
click at [624, 154] on link "Enregistrer" at bounding box center [1008, 156] width 67 height 11
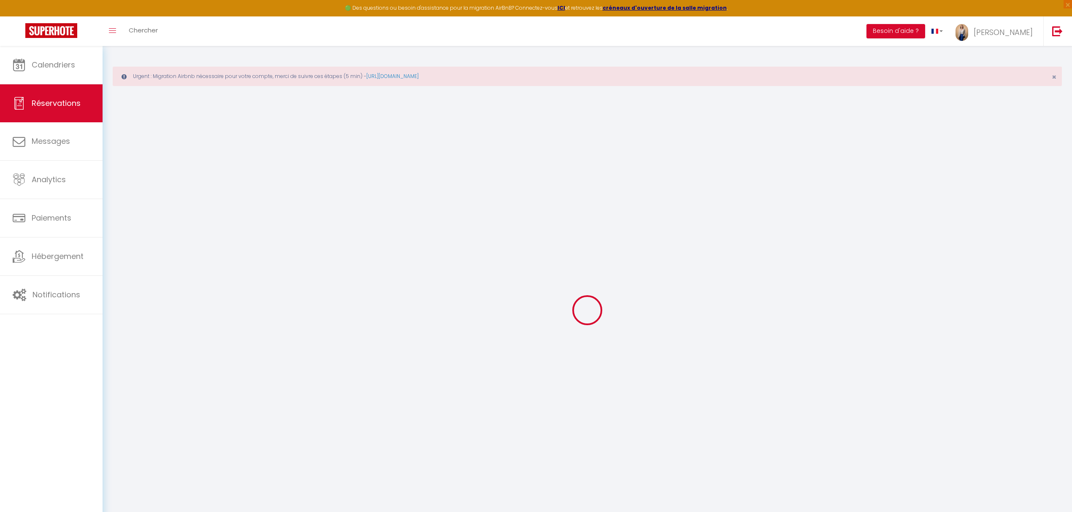
select select "not_cancelled"
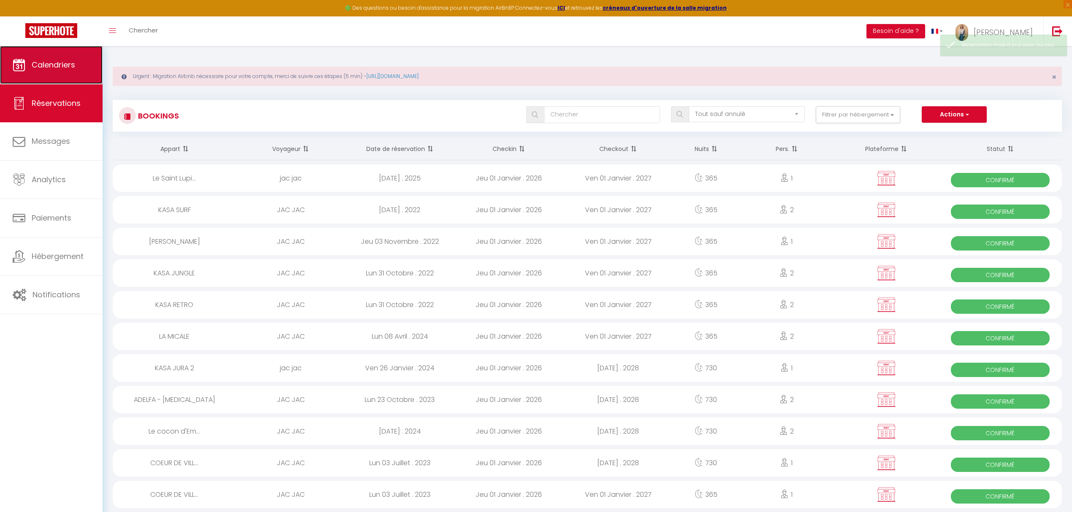
click at [45, 66] on span "Calendriers" at bounding box center [53, 64] width 43 height 11
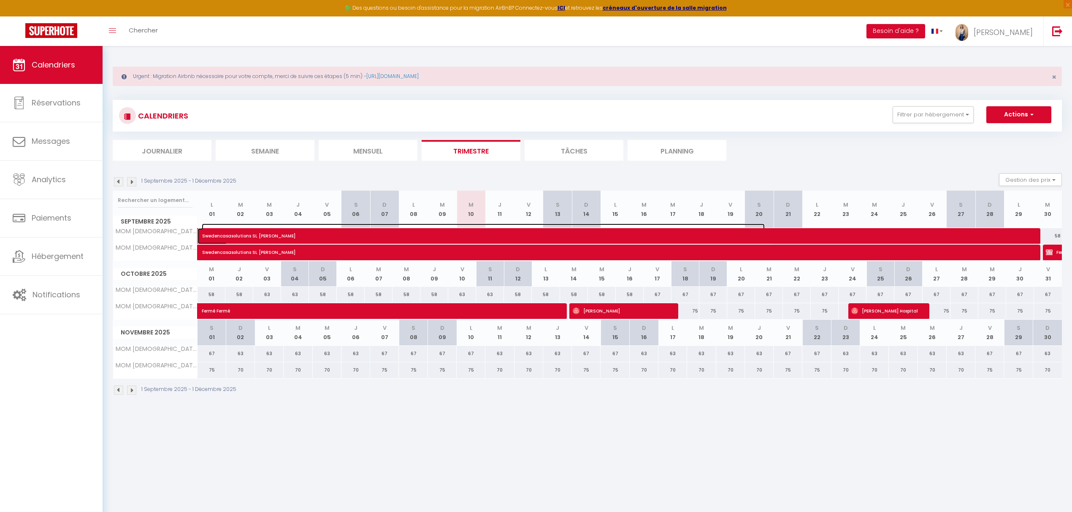
click at [624, 235] on span "Swedencasasolutions SL Patrik Sandberg" at bounding box center [483, 232] width 563 height 16
select select "OK"
select select "KO"
select select "0"
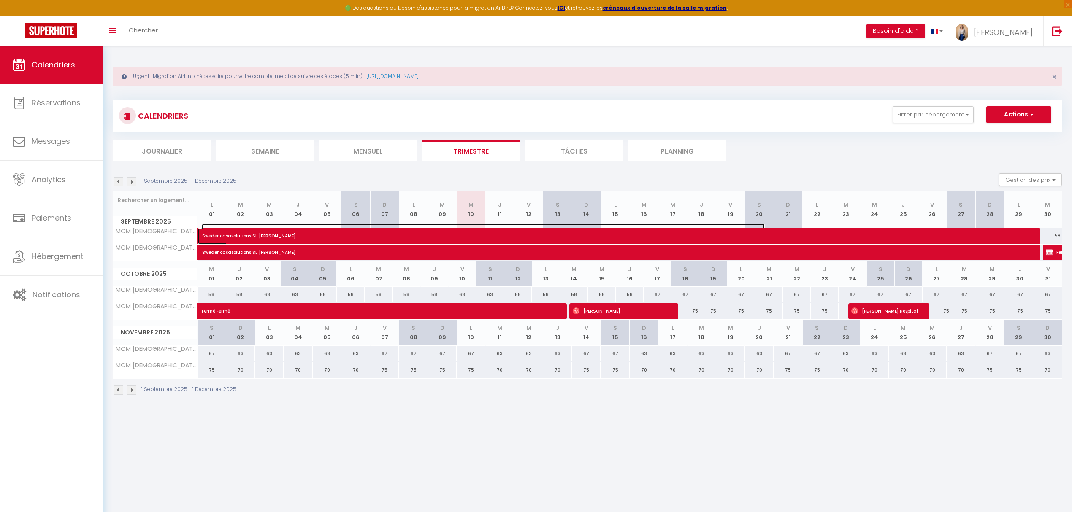
select select "1"
select select
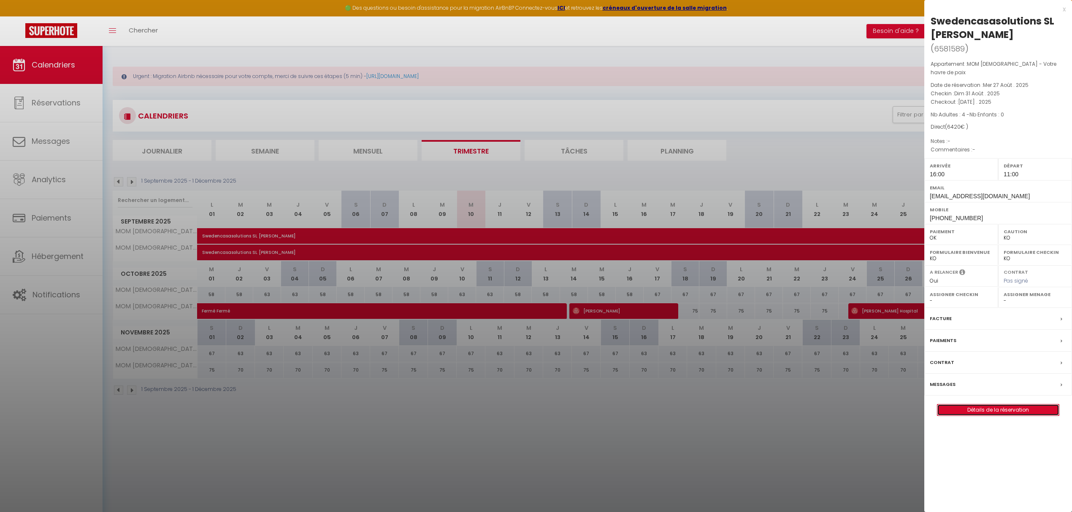
click at [624, 405] on link "Détails de la réservation" at bounding box center [998, 410] width 122 height 11
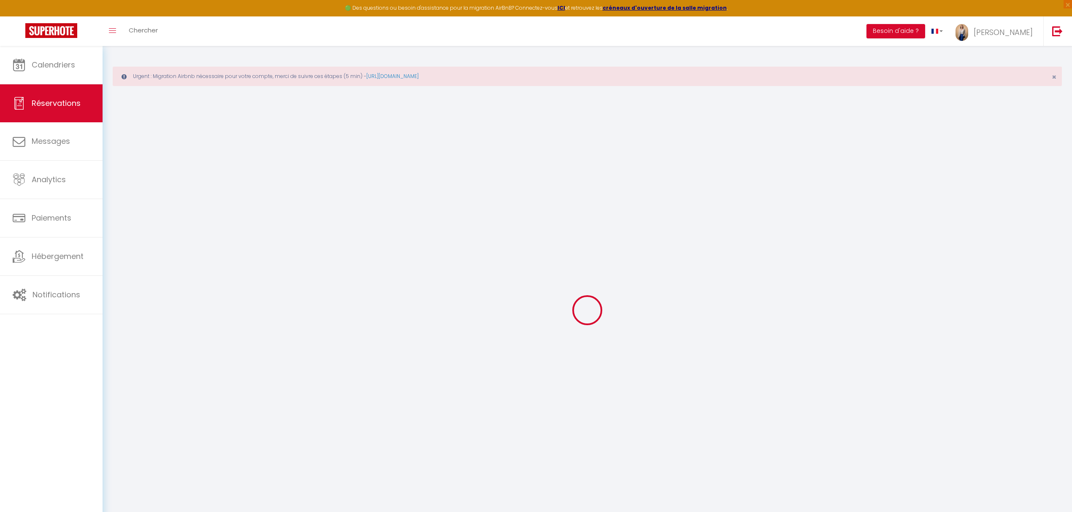
select select
checkbox input "false"
select select
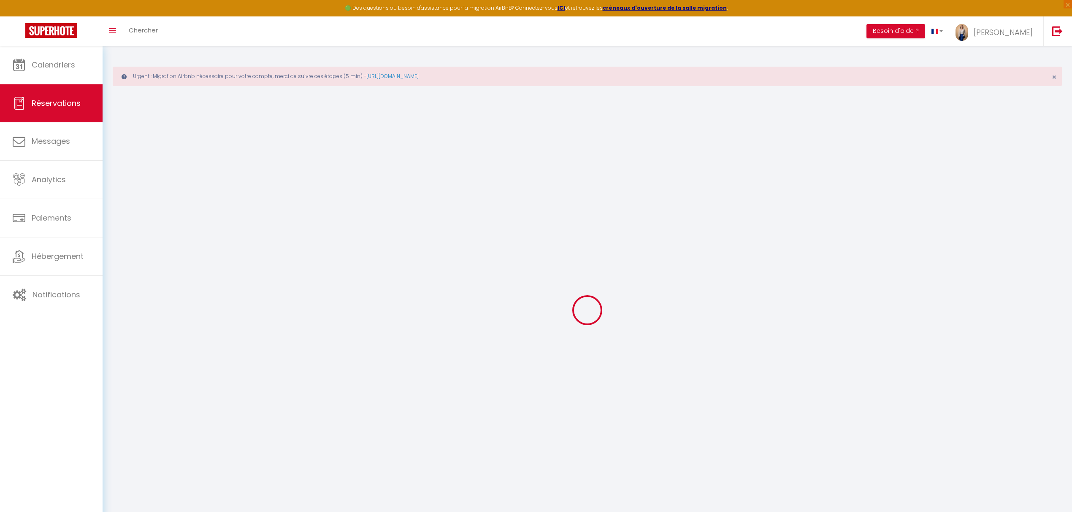
checkbox input "false"
select select
checkbox input "false"
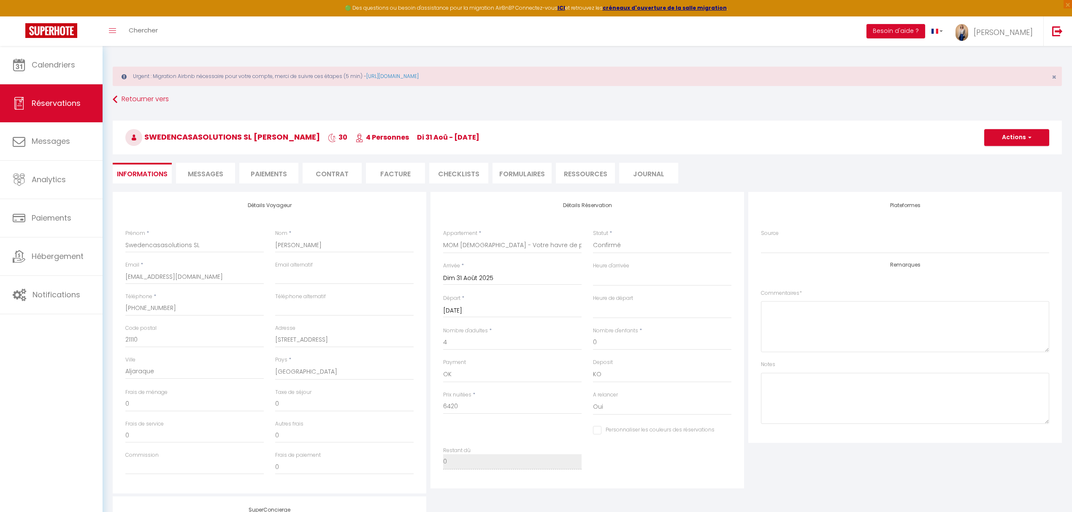
select select
checkbox input "false"
click at [624, 144] on button "Actions" at bounding box center [1016, 137] width 65 height 17
click at [624, 165] on link "Dupliquer" at bounding box center [1008, 167] width 67 height 11
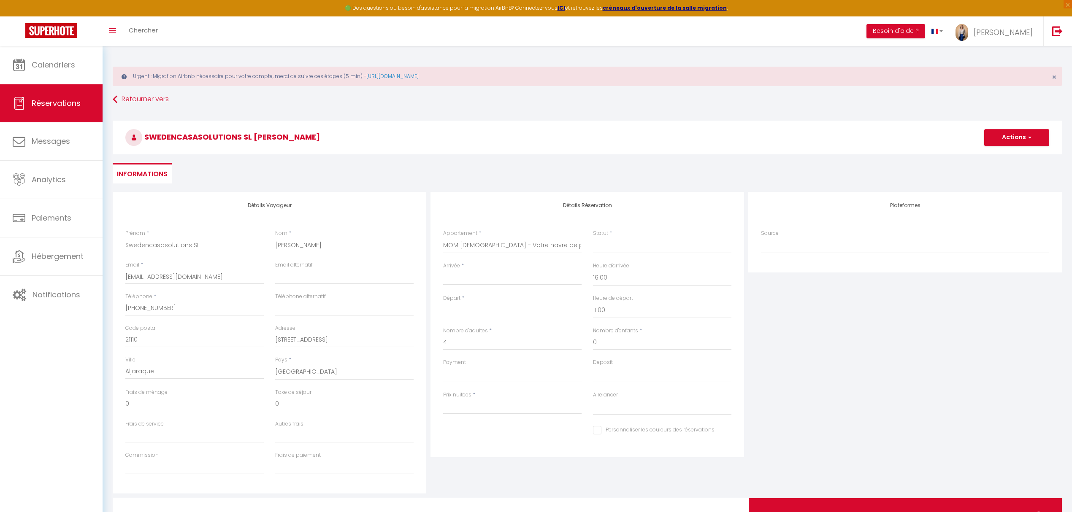
click at [458, 281] on input "Arrivée" at bounding box center [512, 278] width 138 height 11
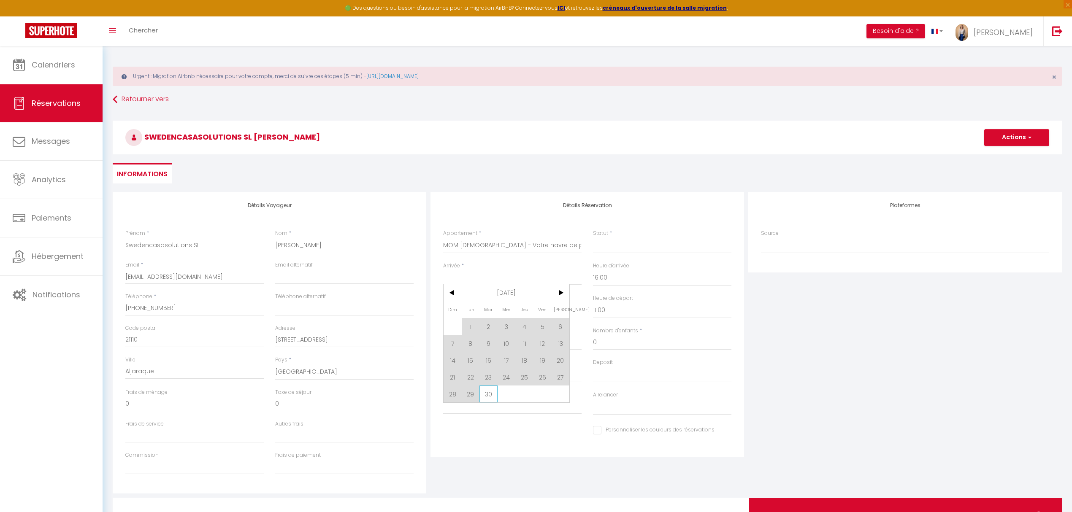
click at [483, 395] on span "30" at bounding box center [488, 394] width 18 height 17
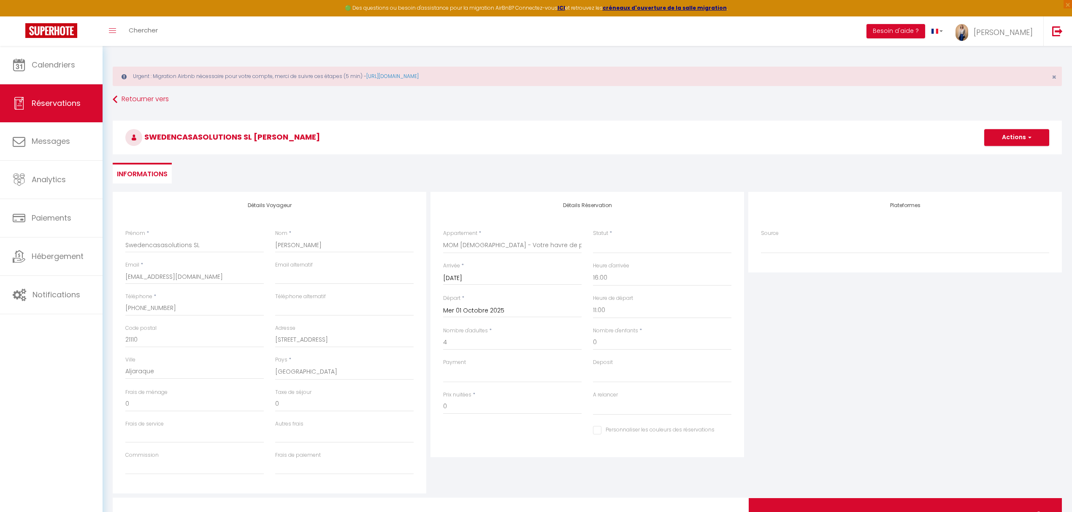
click at [473, 310] on input "Mer 01 Octobre 2025" at bounding box center [512, 310] width 138 height 11
click at [547, 424] on span "31" at bounding box center [542, 426] width 18 height 17
click at [624, 379] on div "Plateformes Source Direct Airbnb.com Booking.com Chalet montagne Expedia Gite d…" at bounding box center [905, 343] width 318 height 302
click at [624, 248] on select "Confirmé Non Confirmé Annulé Annulé par le voyageur No Show Request" at bounding box center [662, 246] width 138 height 16
click at [593, 238] on select "Confirmé Non Confirmé Annulé Annulé par le voyageur No Show Request" at bounding box center [662, 246] width 138 height 16
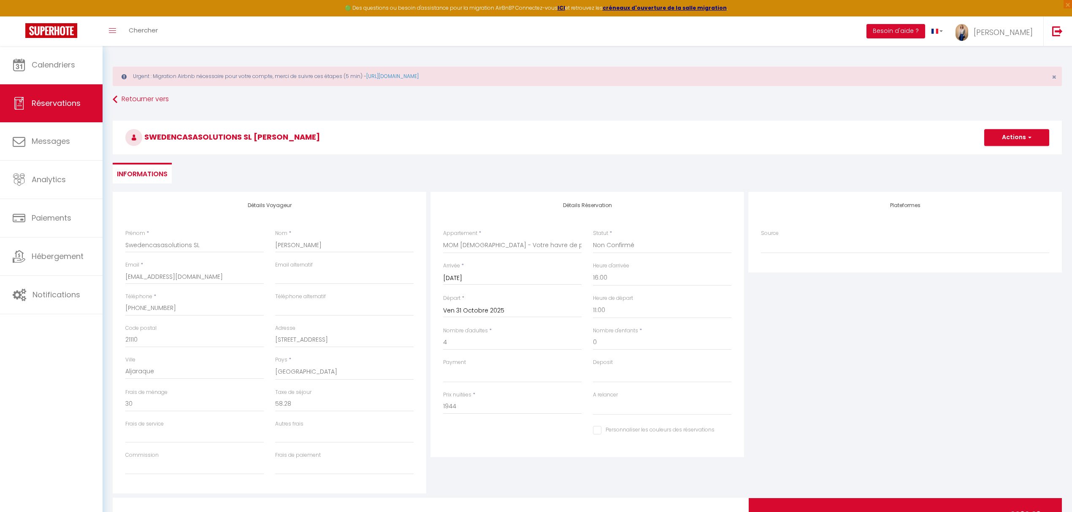
click at [624, 402] on div "Plateformes Source Direct Airbnb.com Booking.com Chalet montagne Expedia Gite d…" at bounding box center [905, 343] width 318 height 302
click at [495, 409] on input "1944" at bounding box center [512, 406] width 138 height 15
click at [624, 465] on div "Plateformes Source Direct Airbnb.com Booking.com Chalet montagne Expedia Gite d…" at bounding box center [905, 343] width 318 height 302
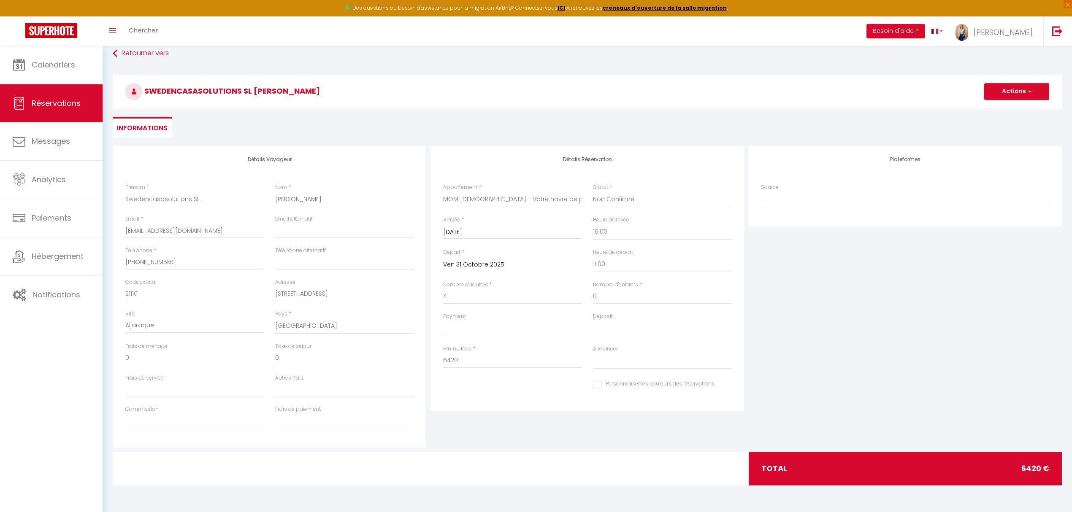
scroll to position [3, 0]
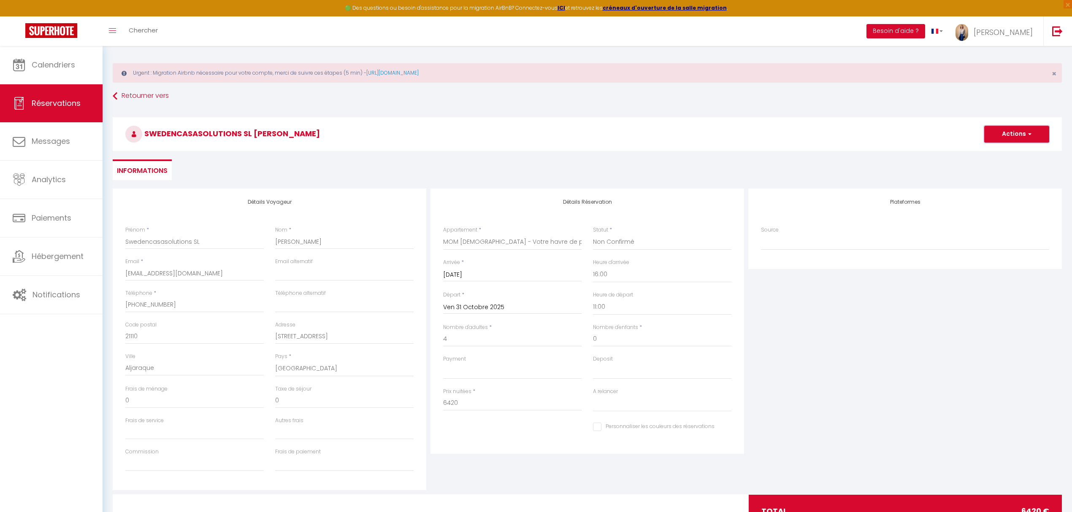
click at [624, 134] on button "Actions" at bounding box center [1016, 134] width 65 height 17
click at [624, 152] on link "Enregistrer" at bounding box center [1008, 152] width 67 height 11
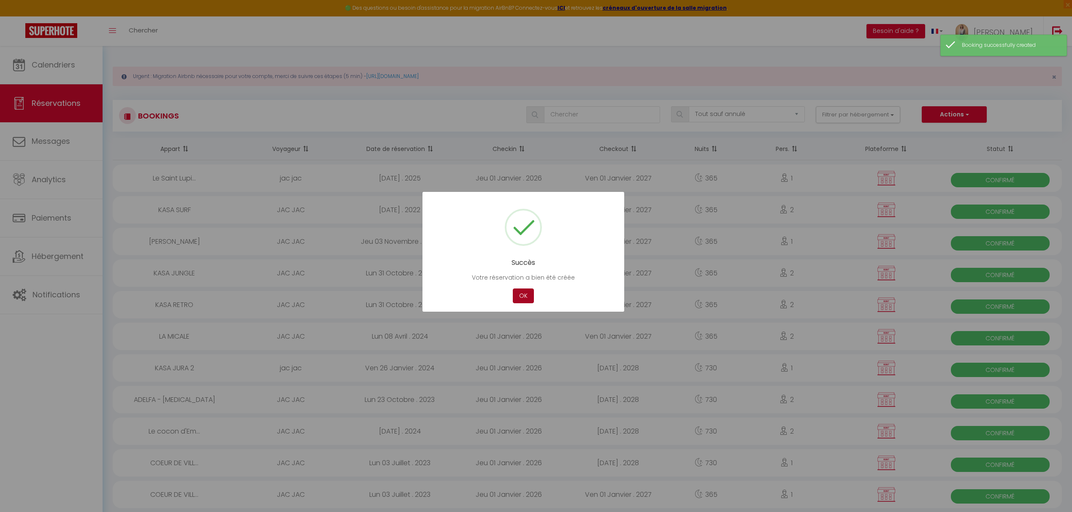
click at [520, 293] on button "OK" at bounding box center [523, 296] width 21 height 15
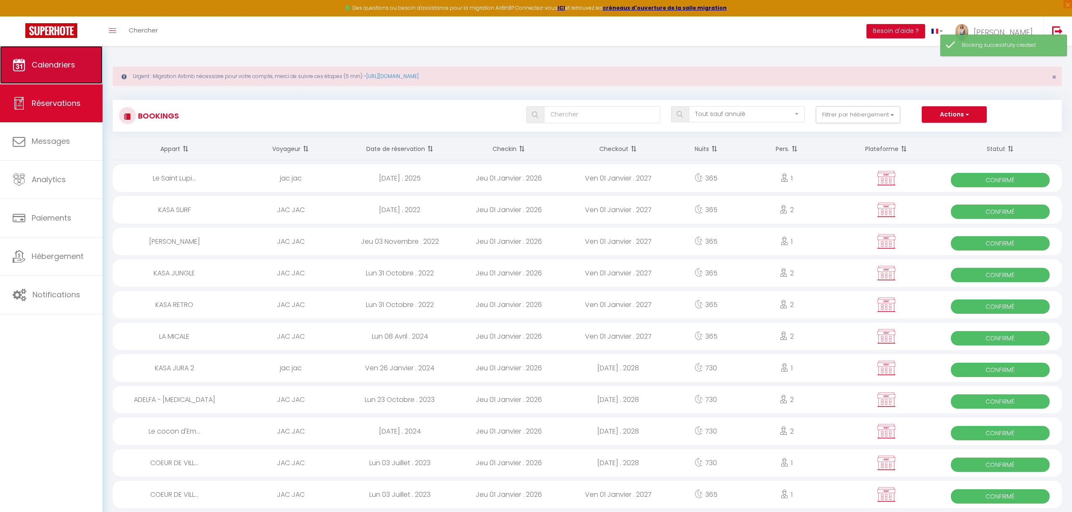
click at [59, 63] on span "Calendriers" at bounding box center [53, 64] width 43 height 11
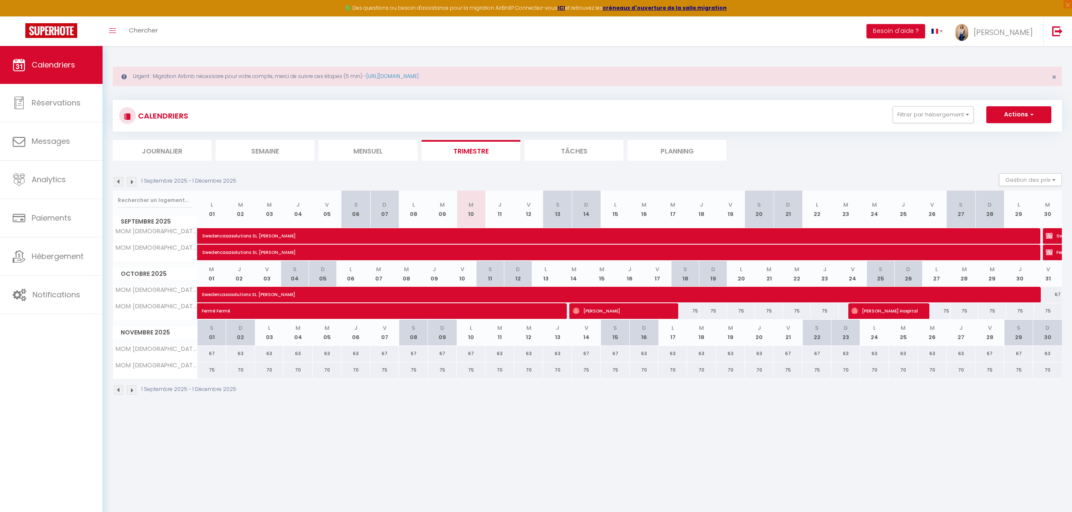
click at [624, 313] on div "75" at bounding box center [685, 311] width 28 height 16
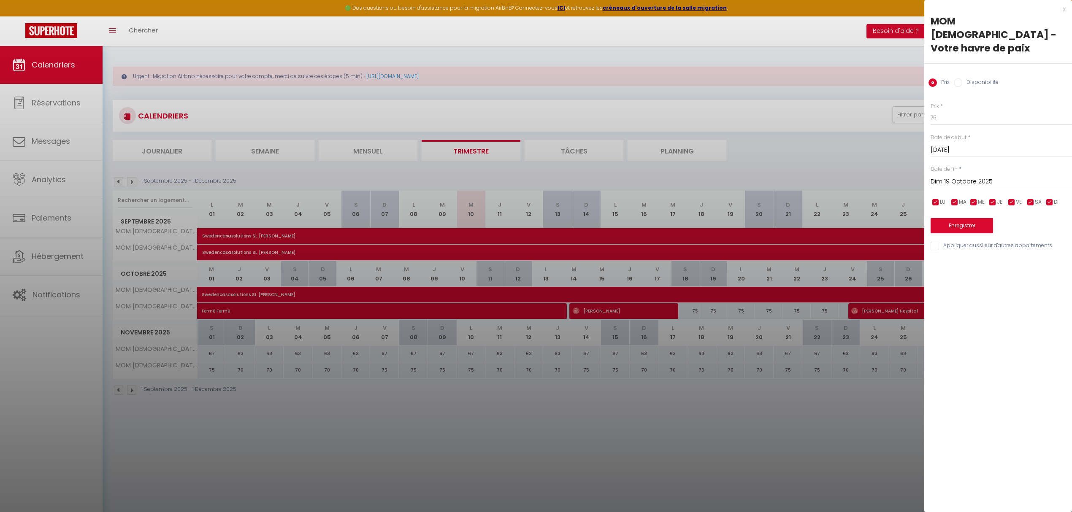
click at [624, 176] on input "Dim 19 Octobre 2025" at bounding box center [1000, 181] width 141 height 11
click at [624, 289] on span "31" at bounding box center [1030, 297] width 18 height 17
click at [624, 78] on label "Disponibilité" at bounding box center [980, 82] width 36 height 9
click at [624, 78] on input "Disponibilité" at bounding box center [957, 82] width 8 height 8
click at [624, 110] on select "Disponible Indisponible" at bounding box center [1000, 118] width 141 height 16
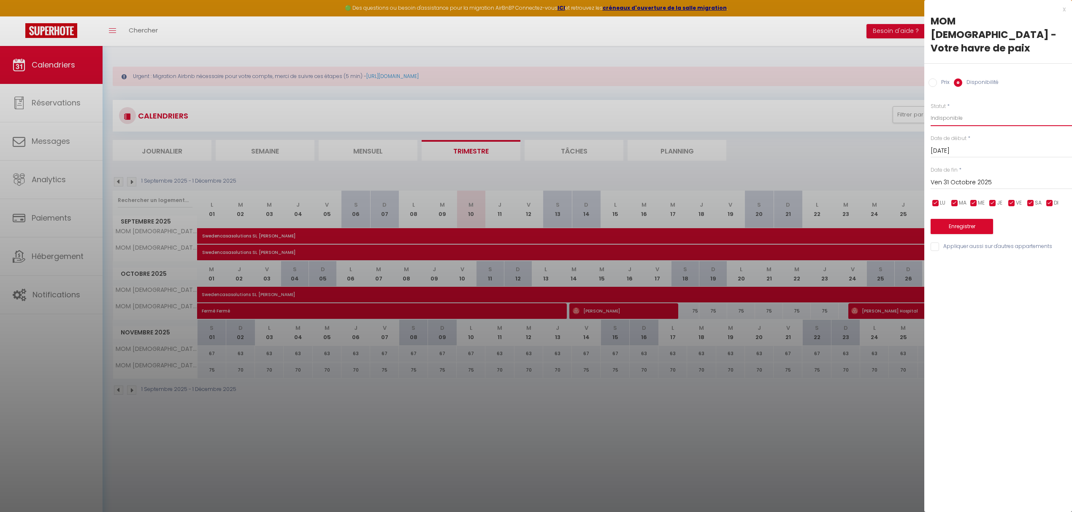
click at [624, 110] on select "Disponible Indisponible" at bounding box center [1000, 118] width 141 height 16
click at [624, 219] on button "Enregistrer" at bounding box center [961, 226] width 62 height 15
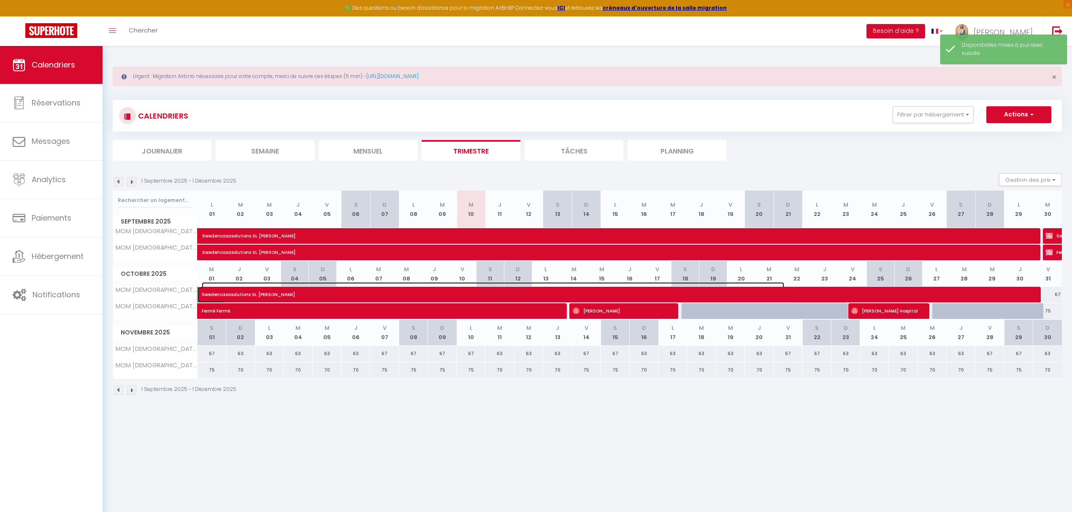
click at [624, 294] on span "Swedencasasolutions SL Patrik Sandberg" at bounding box center [493, 290] width 582 height 16
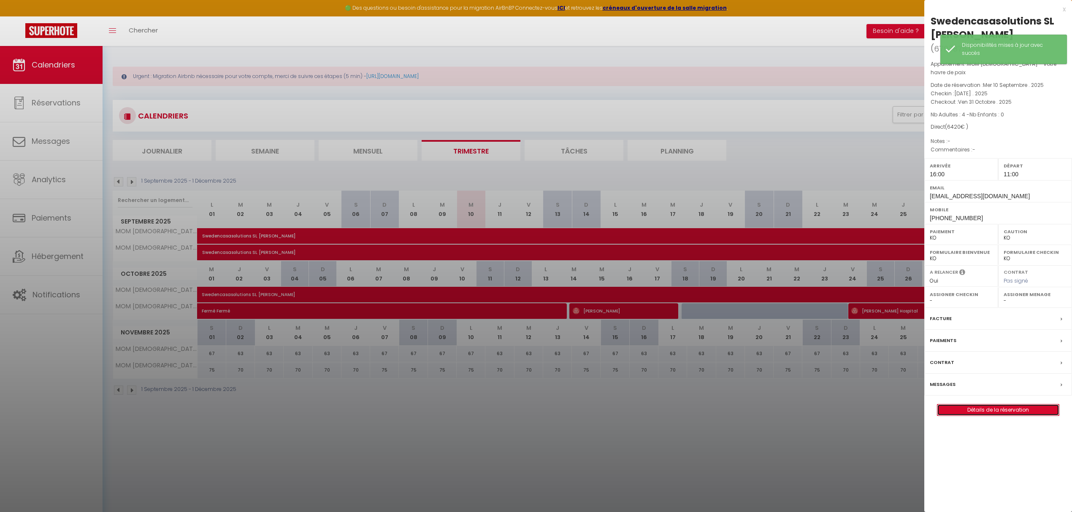
click at [624, 405] on link "Détails de la réservation" at bounding box center [998, 410] width 122 height 11
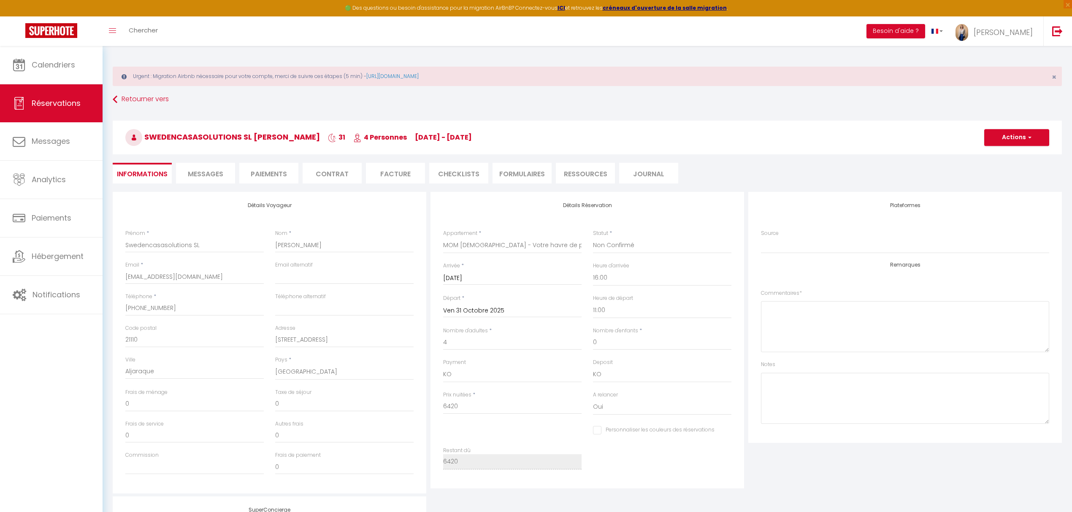
click at [392, 173] on li "Facture" at bounding box center [395, 173] width 59 height 21
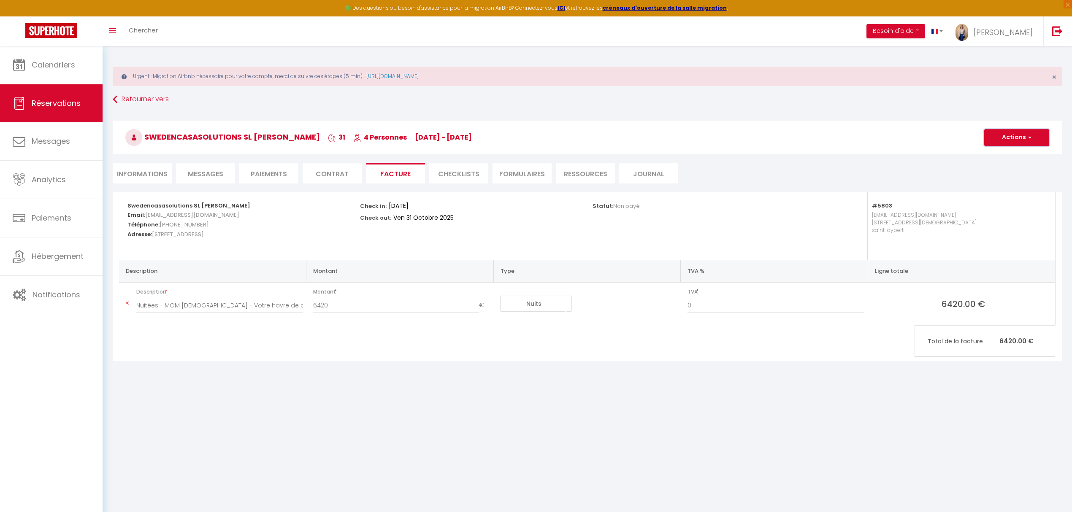
click at [624, 140] on button "Actions" at bounding box center [1016, 137] width 65 height 17
click at [624, 165] on link "Aperçu et éditer" at bounding box center [1010, 167] width 71 height 11
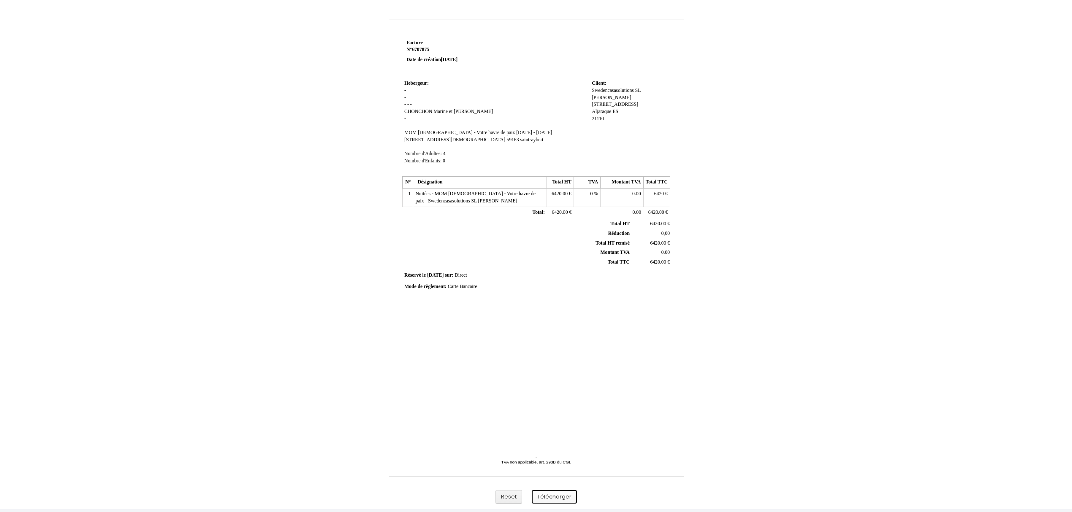
click at [549, 500] on button "Télécharger" at bounding box center [554, 497] width 45 height 14
